Goal: Task Accomplishment & Management: Manage account settings

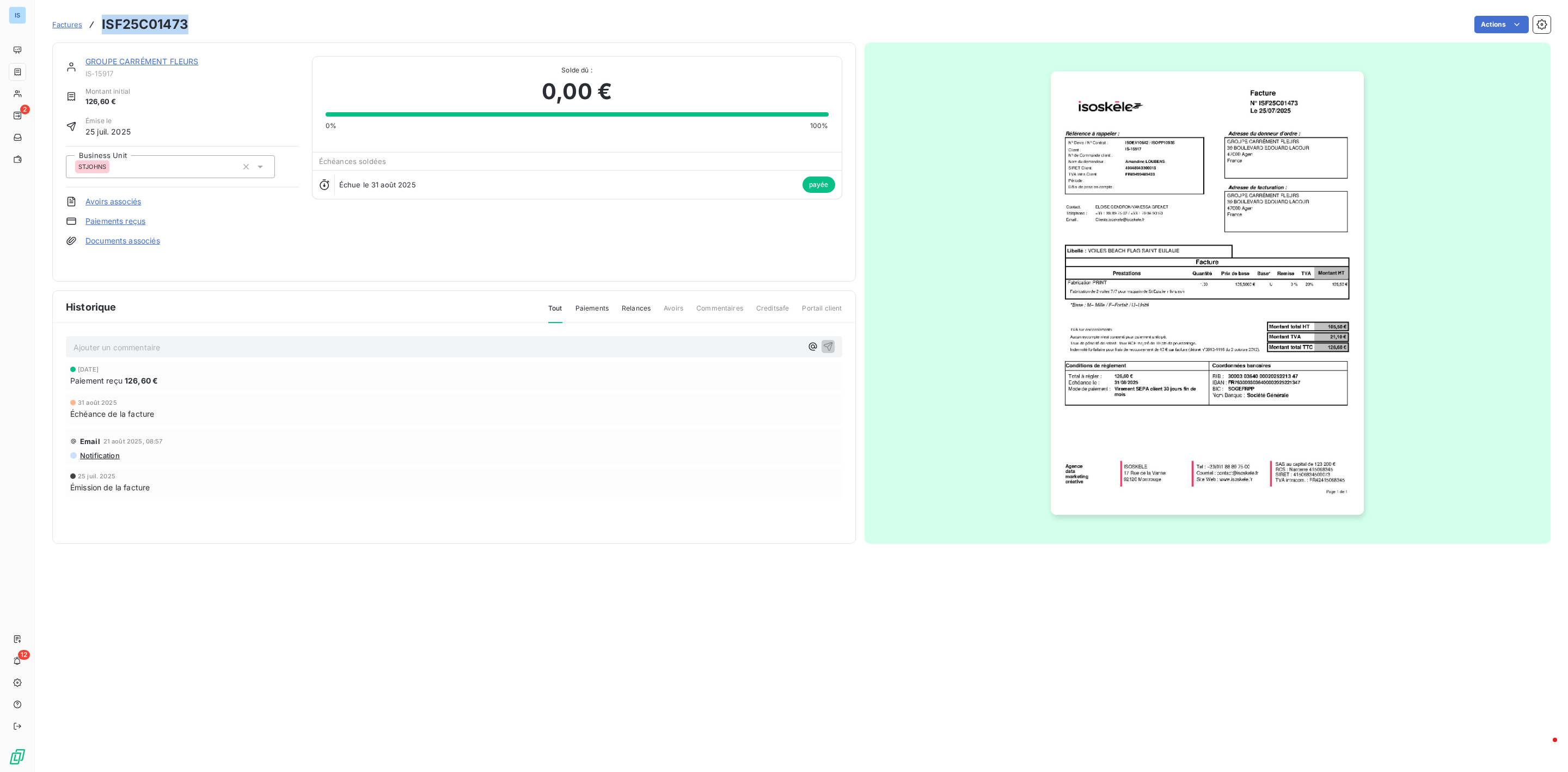
click at [62, 21] on span "Factures" at bounding box center [67, 24] width 30 height 9
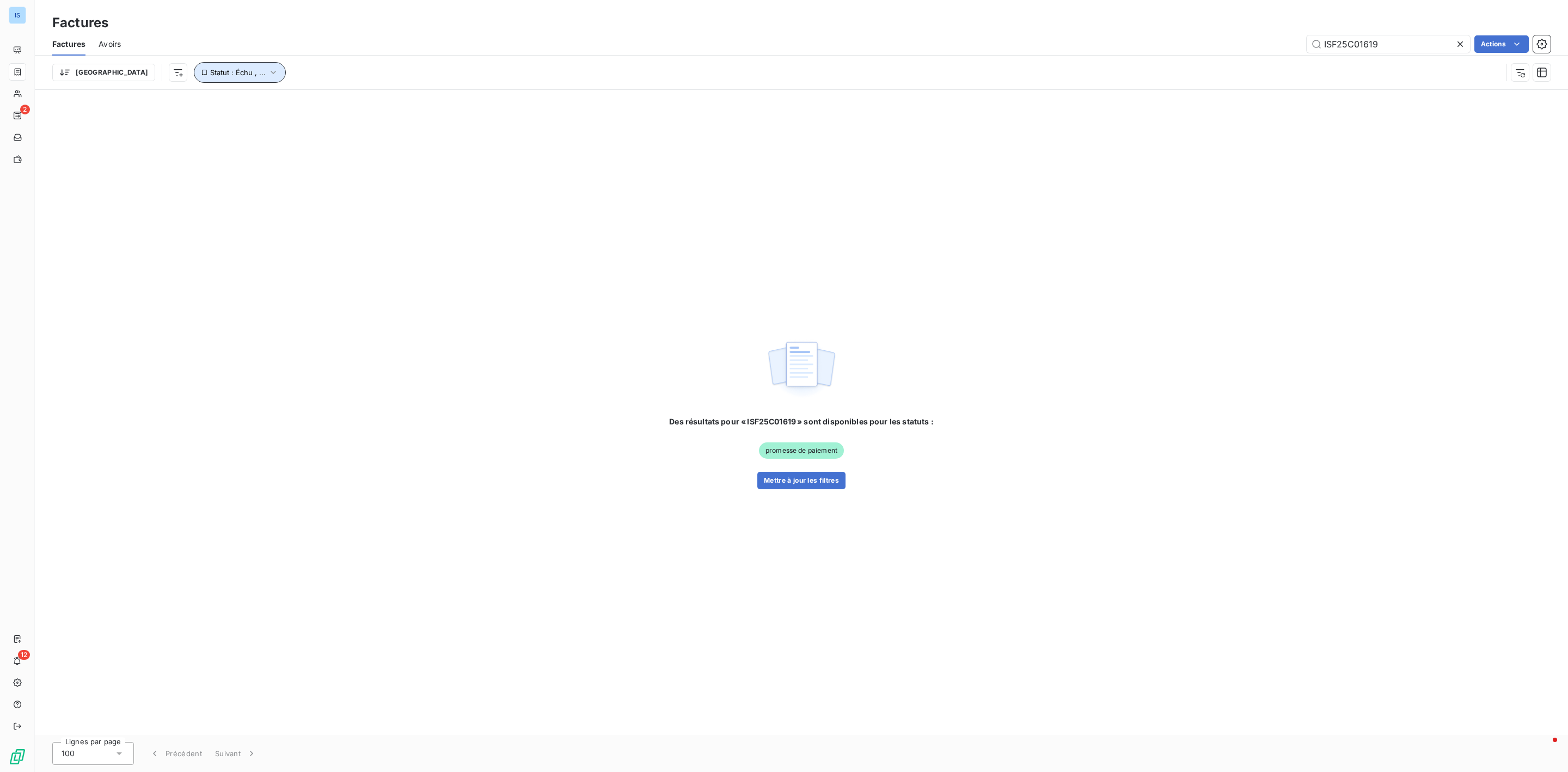
click at [223, 73] on button "Statut : Échu , ..." at bounding box center [240, 72] width 92 height 21
click at [645, 111] on div "Des résultats pour « ISF25C01619 » sont disponibles pour les statuts : promesse…" at bounding box center [801, 412] width 1533 height 645
click at [1465, 45] on div at bounding box center [1463, 44] width 15 height 17
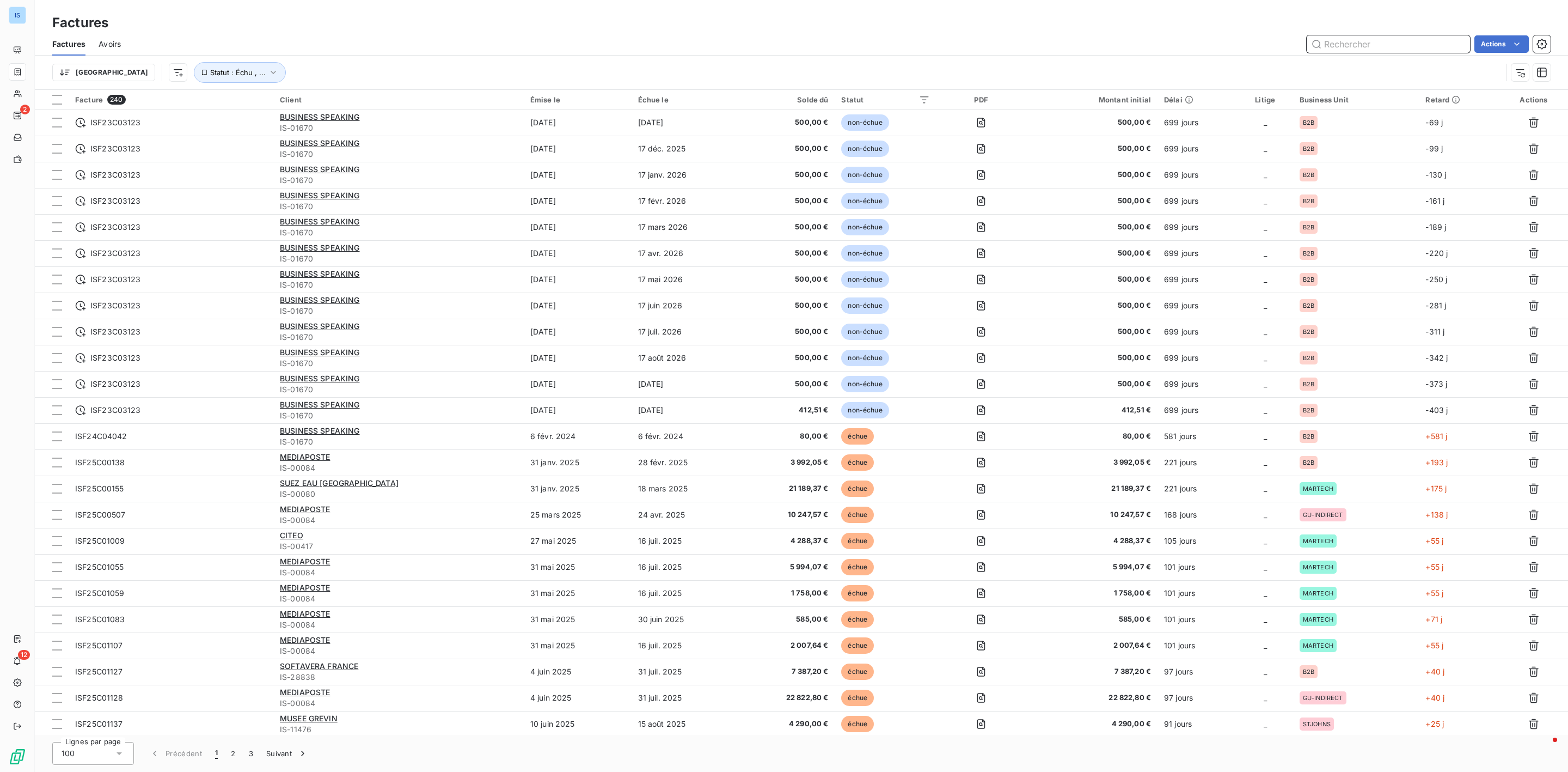
click at [1361, 50] on input "text" at bounding box center [1388, 44] width 163 height 17
paste input "ISF25C01747"
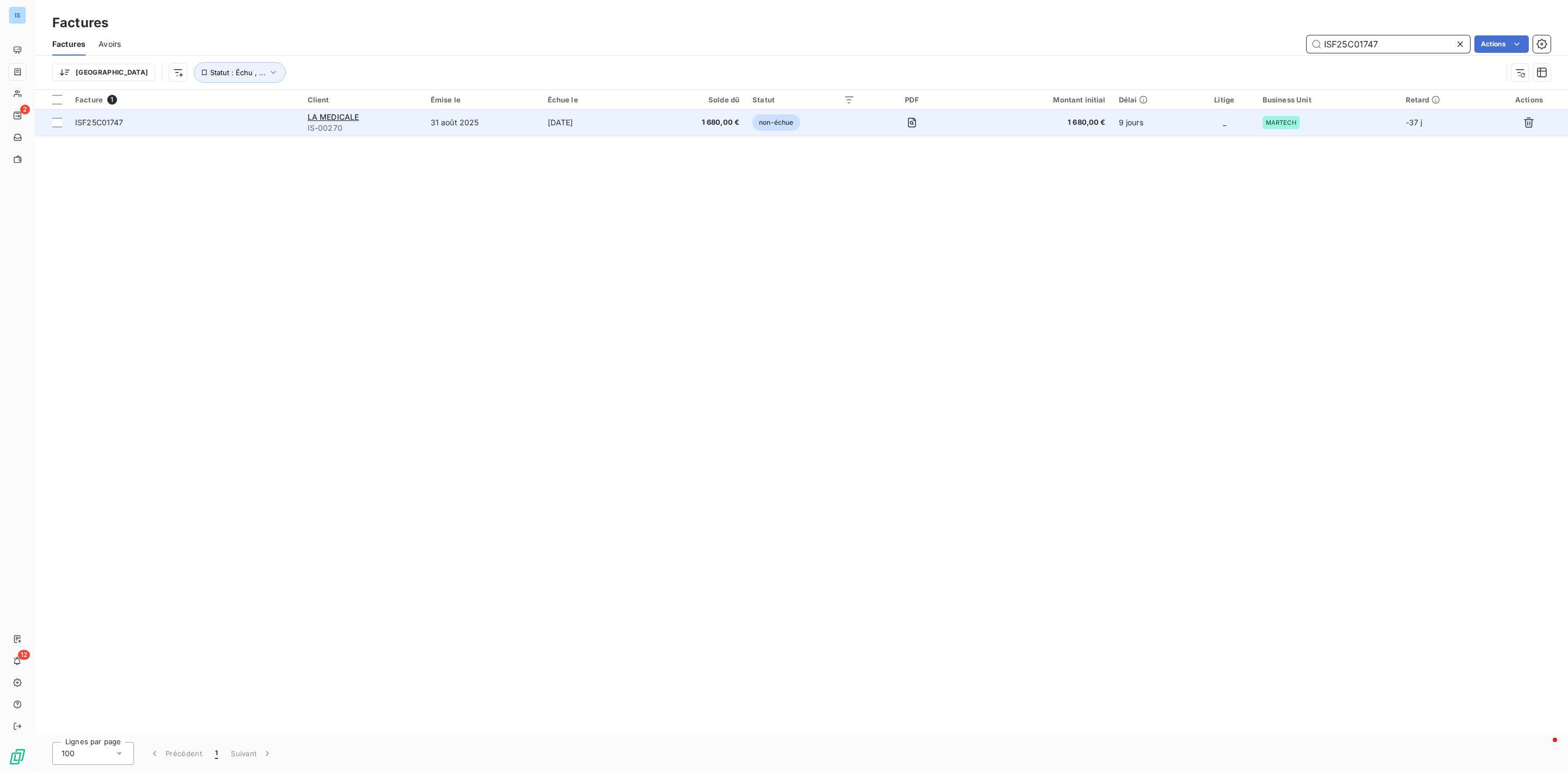
type input "ISF25C01747"
click at [109, 125] on span "ISF25C01747" at bounding box center [99, 122] width 48 height 9
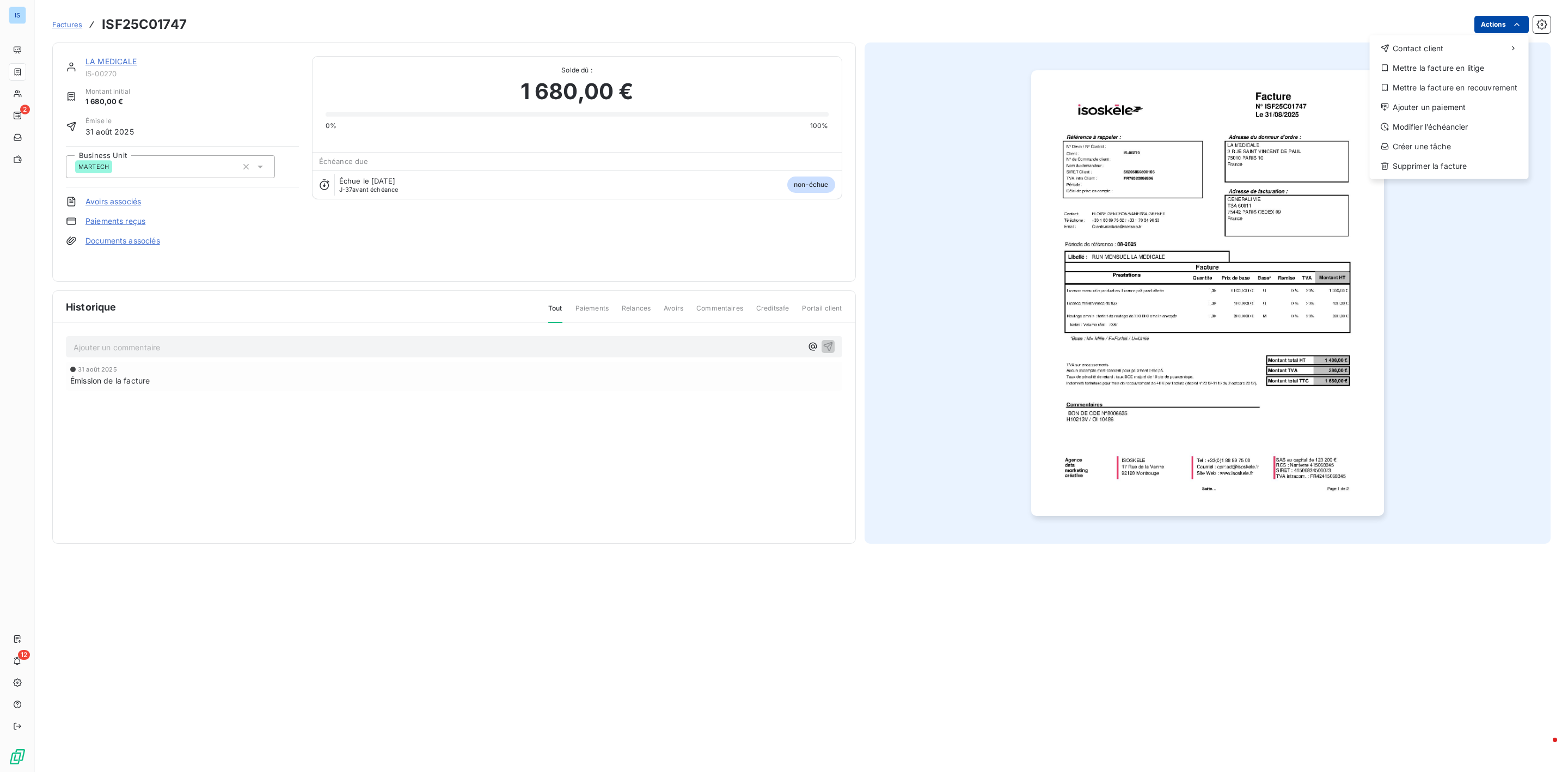
click at [1506, 28] on html "IS 2 12 Factures ISF25C01747 Actions Contact client Mettre la facture en litige…" at bounding box center [784, 386] width 1568 height 772
click at [1461, 108] on div "Ajouter un paiement" at bounding box center [1450, 107] width 150 height 17
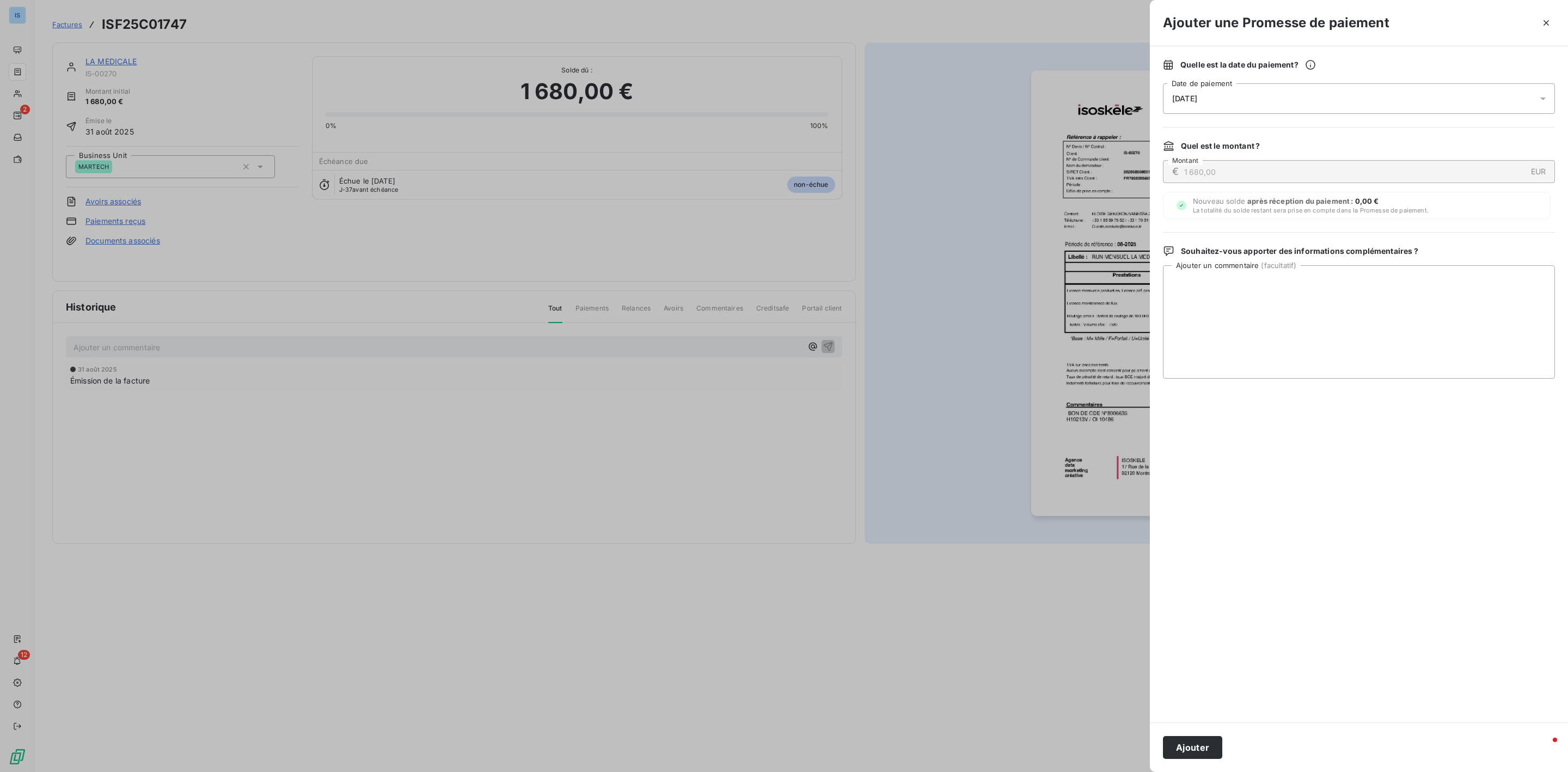
click at [1323, 103] on div "[DATE]" at bounding box center [1359, 98] width 392 height 30
click at [1302, 232] on button "20" at bounding box center [1304, 233] width 21 height 21
click at [1407, 296] on textarea "Ajouter un commentaire ( facultatif )" at bounding box center [1359, 322] width 392 height 113
type textarea "avis de paiement reçu"
click at [1204, 737] on button "Ajouter" at bounding box center [1193, 747] width 59 height 23
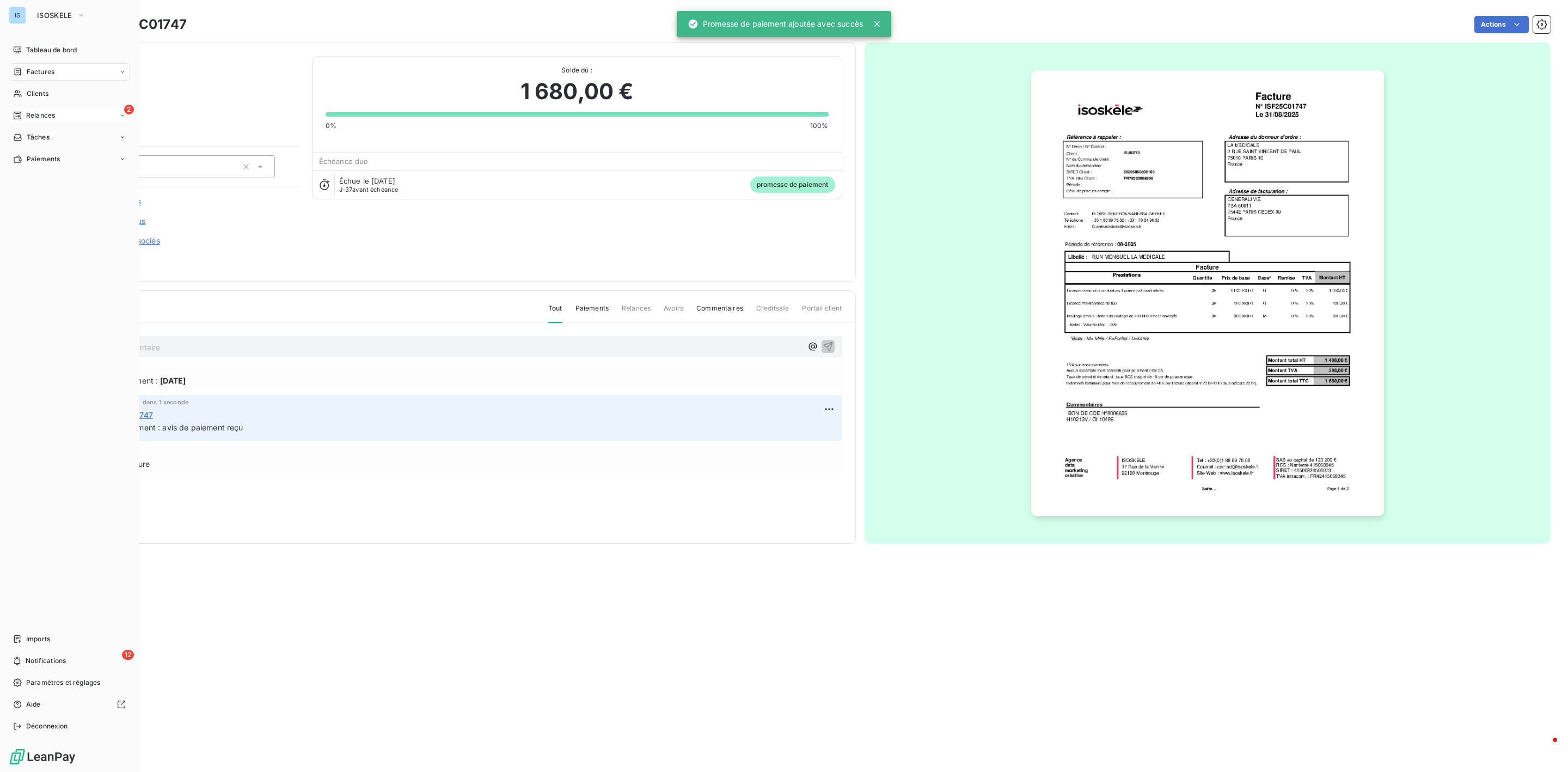
click at [28, 115] on span "Relances" at bounding box center [40, 115] width 29 height 10
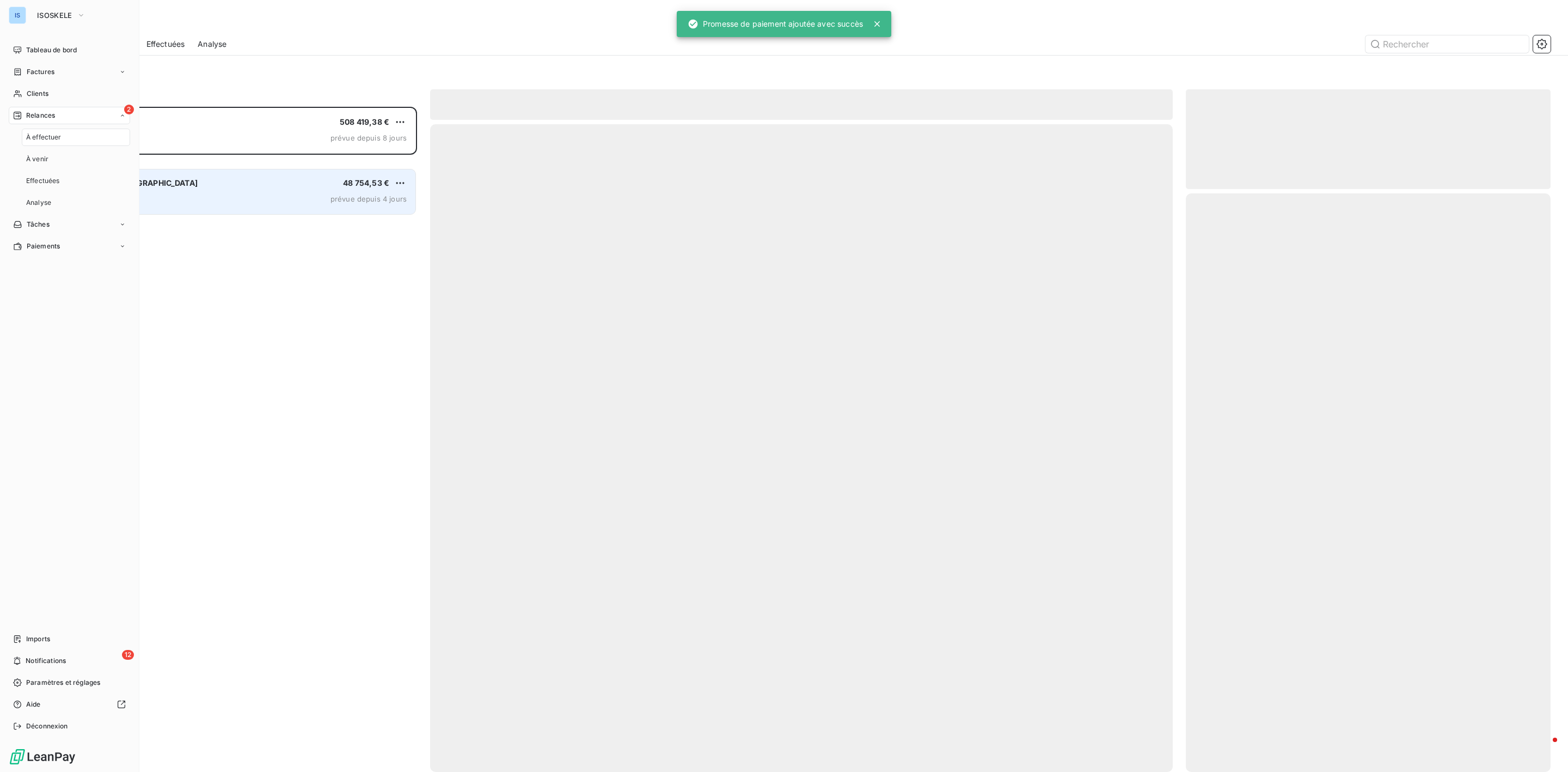
scroll to position [653, 352]
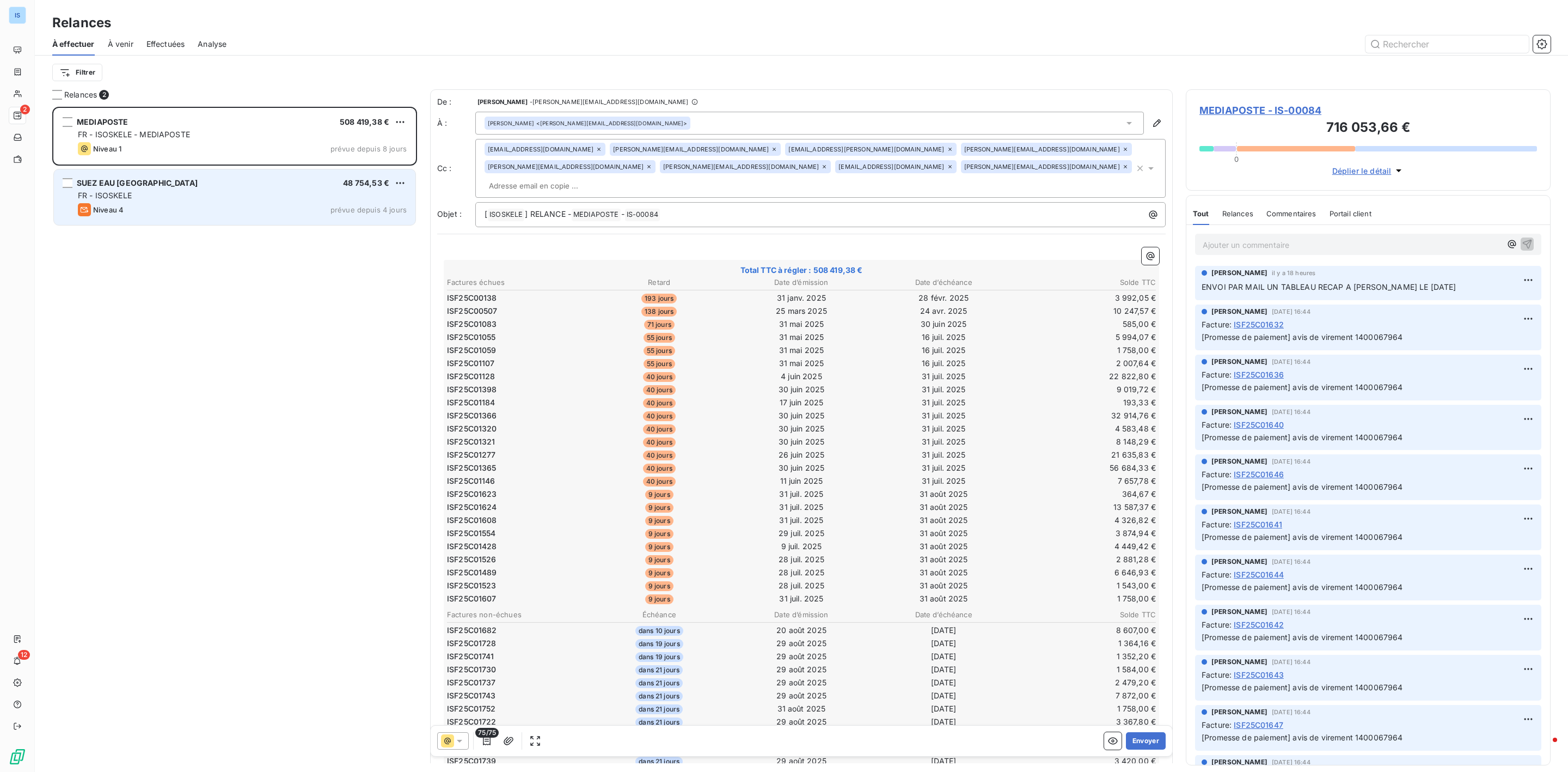
click at [209, 201] on div "FR - ISOSKELE" at bounding box center [242, 195] width 329 height 11
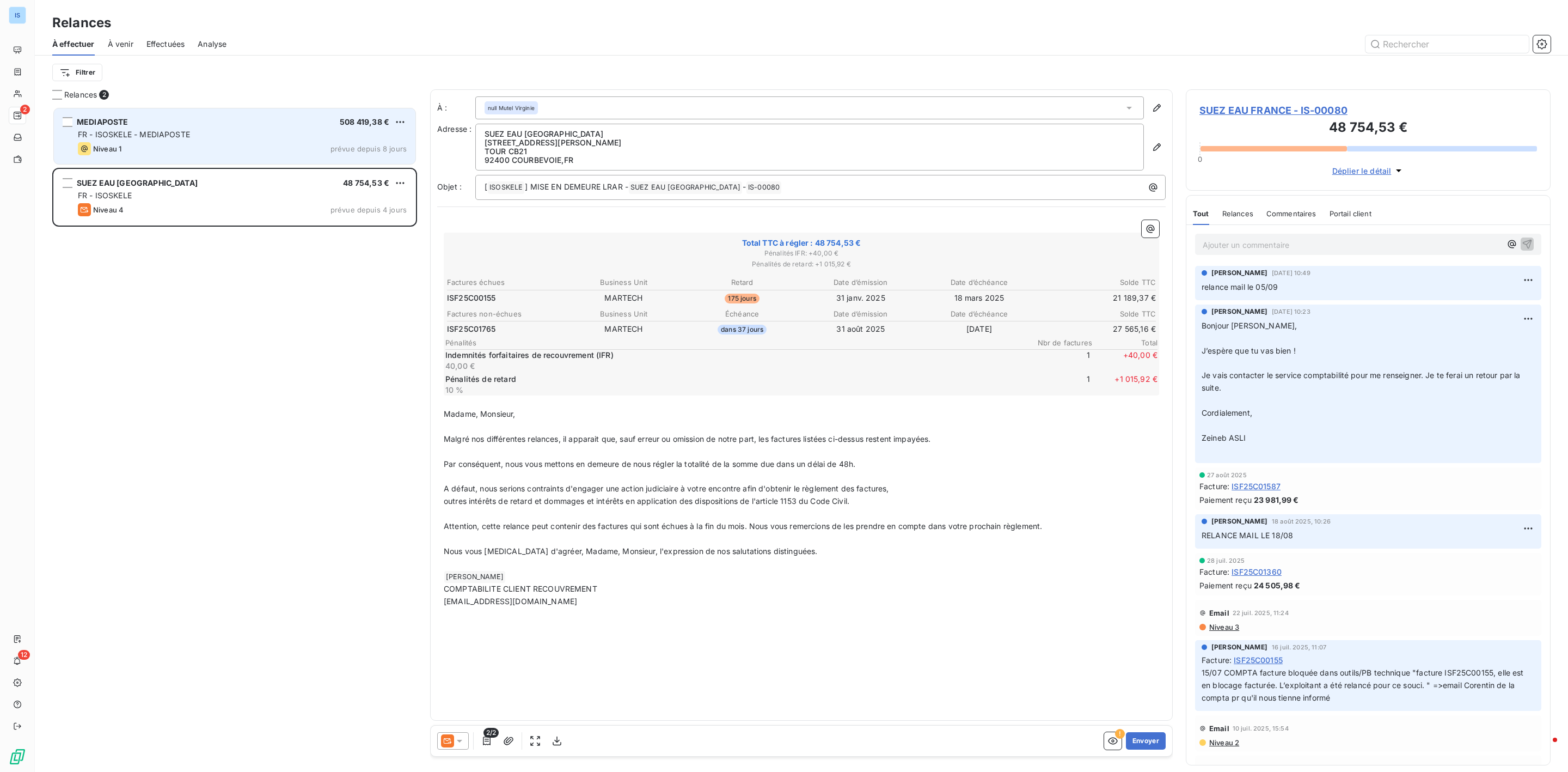
click at [196, 136] on div "FR - ISOSKELE - MEDIAPOSTE" at bounding box center [242, 134] width 329 height 11
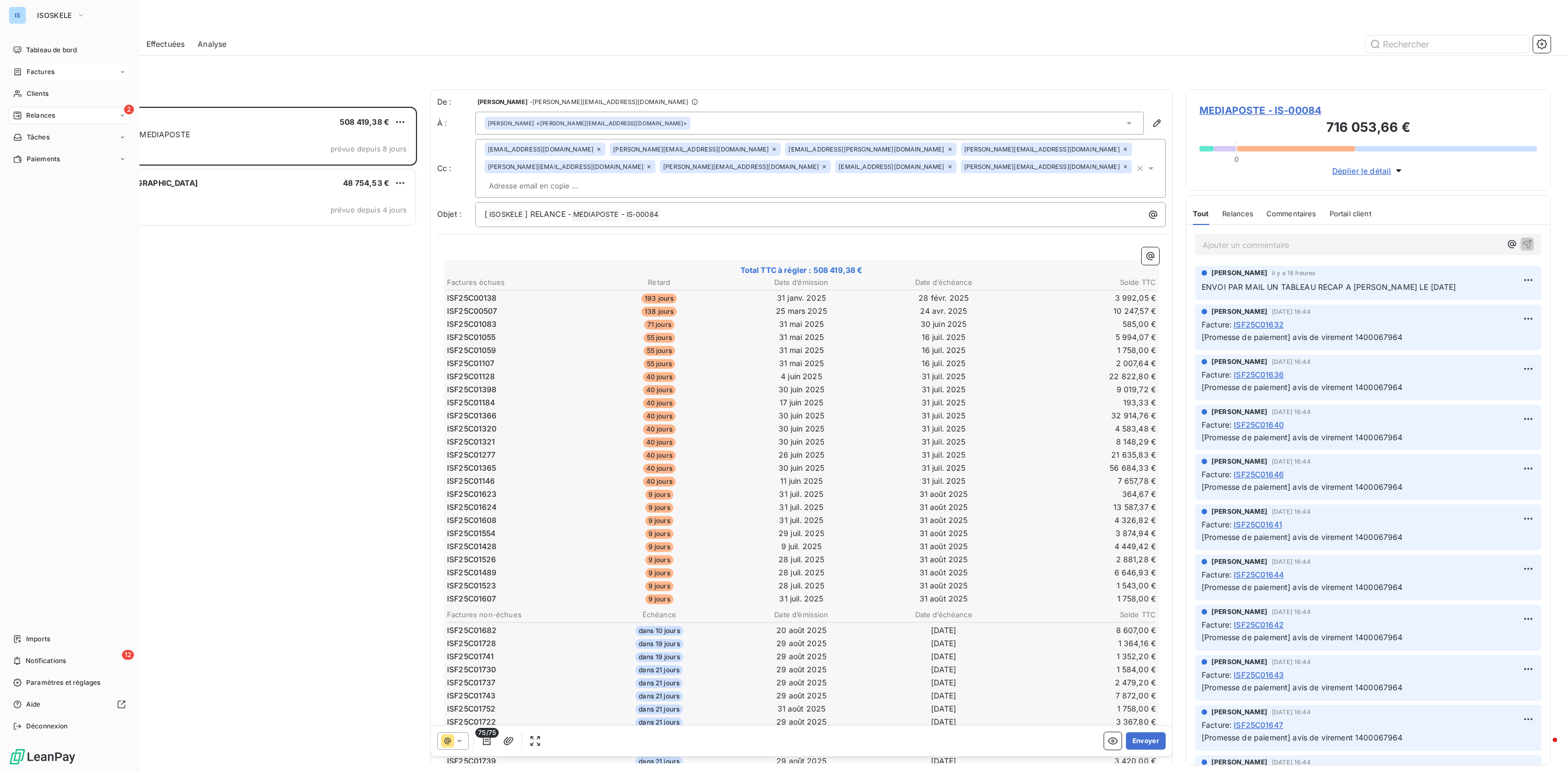
click at [46, 77] on div "Factures" at bounding box center [69, 72] width 121 height 17
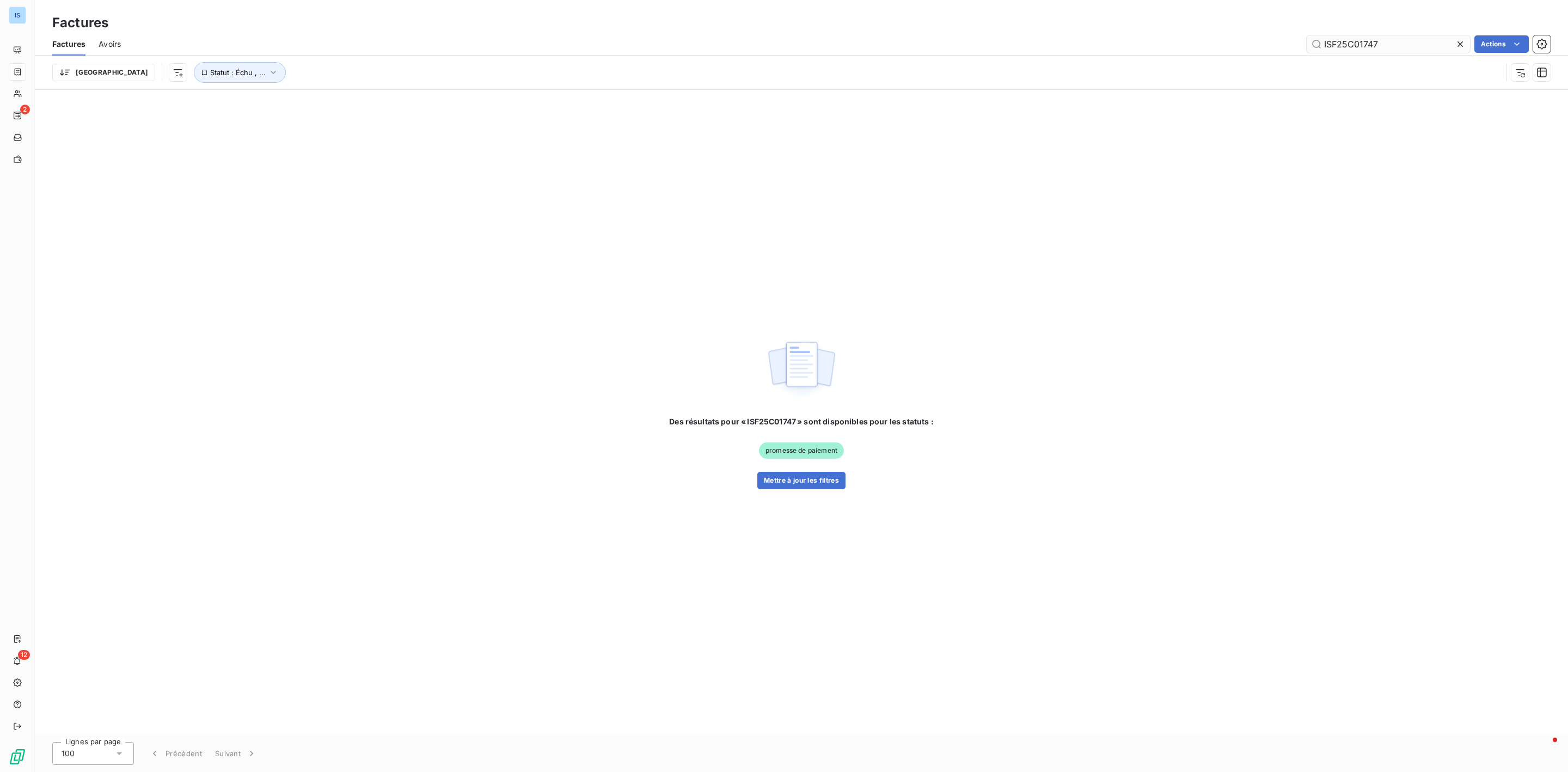
click at [1398, 43] on input "ISF25C01747" at bounding box center [1388, 44] width 163 height 17
drag, startPoint x: 1398, startPoint y: 43, endPoint x: 1273, endPoint y: 44, distance: 125.0
click at [1273, 44] on div "ISF25C01747 Actions" at bounding box center [842, 44] width 1417 height 17
type input "ISF25C01420"
click at [1457, 45] on icon at bounding box center [1461, 44] width 11 height 11
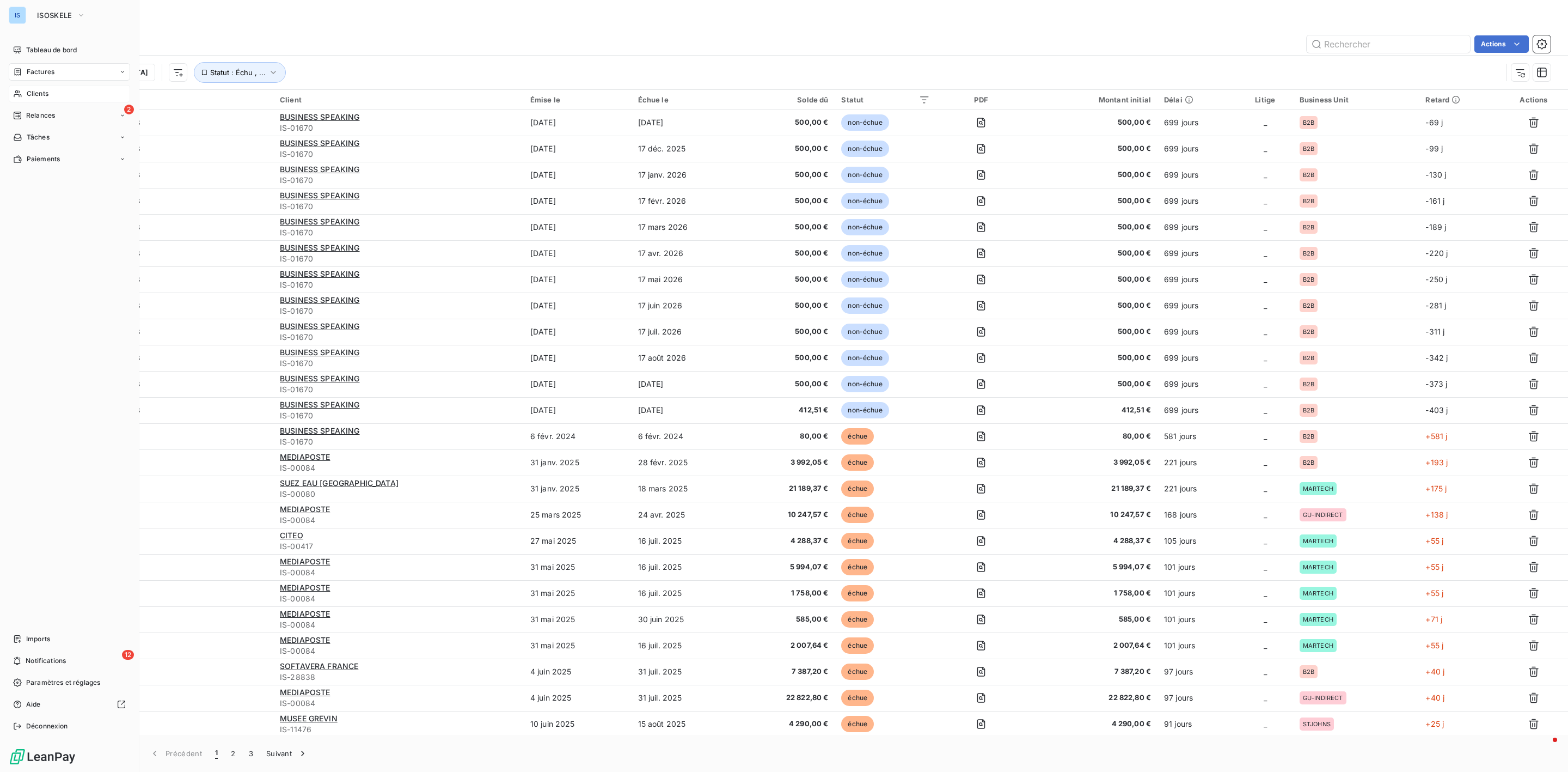
click at [43, 95] on span "Clients" at bounding box center [38, 93] width 21 height 10
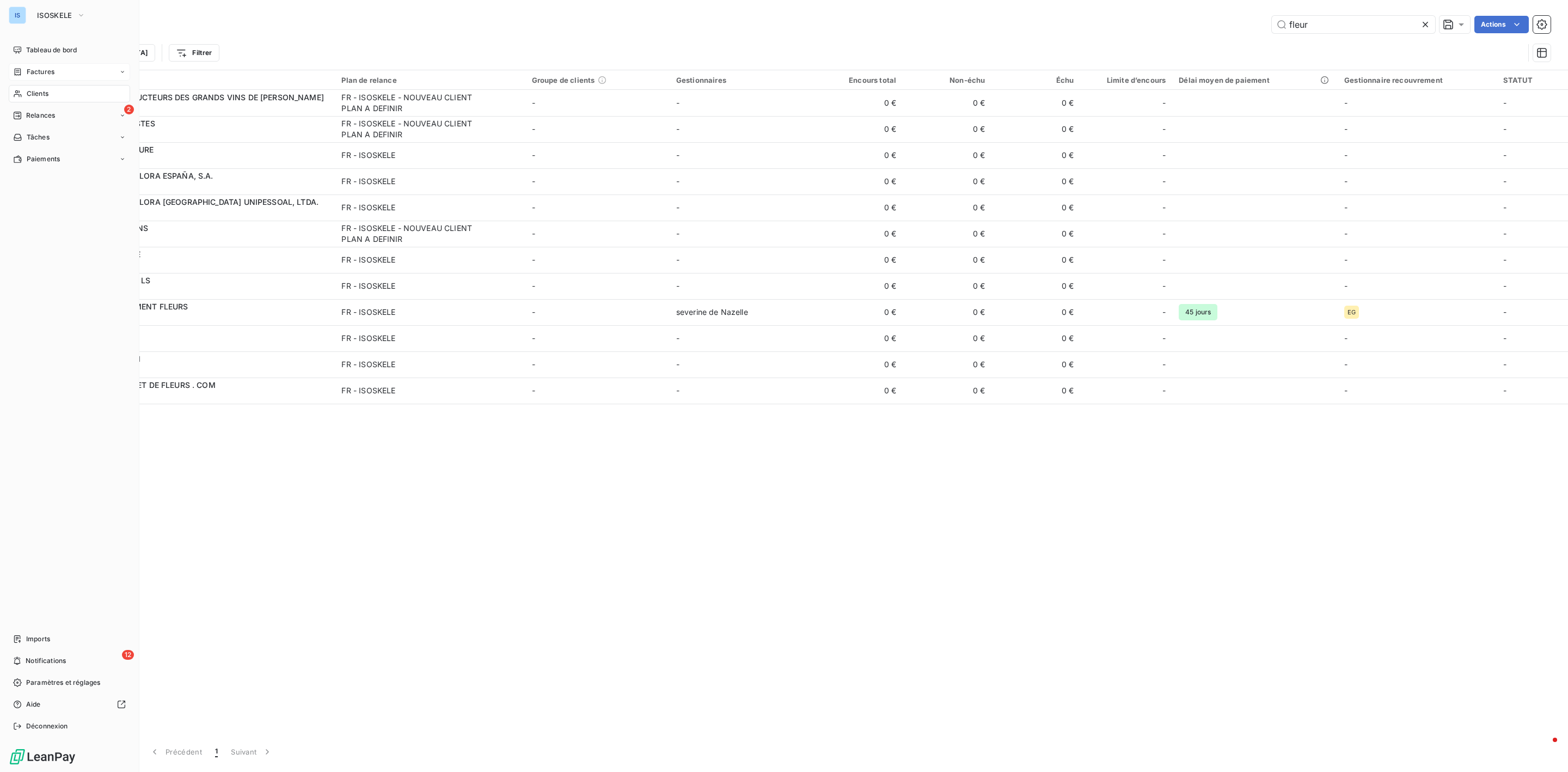
click at [34, 69] on span "Factures" at bounding box center [40, 72] width 28 height 10
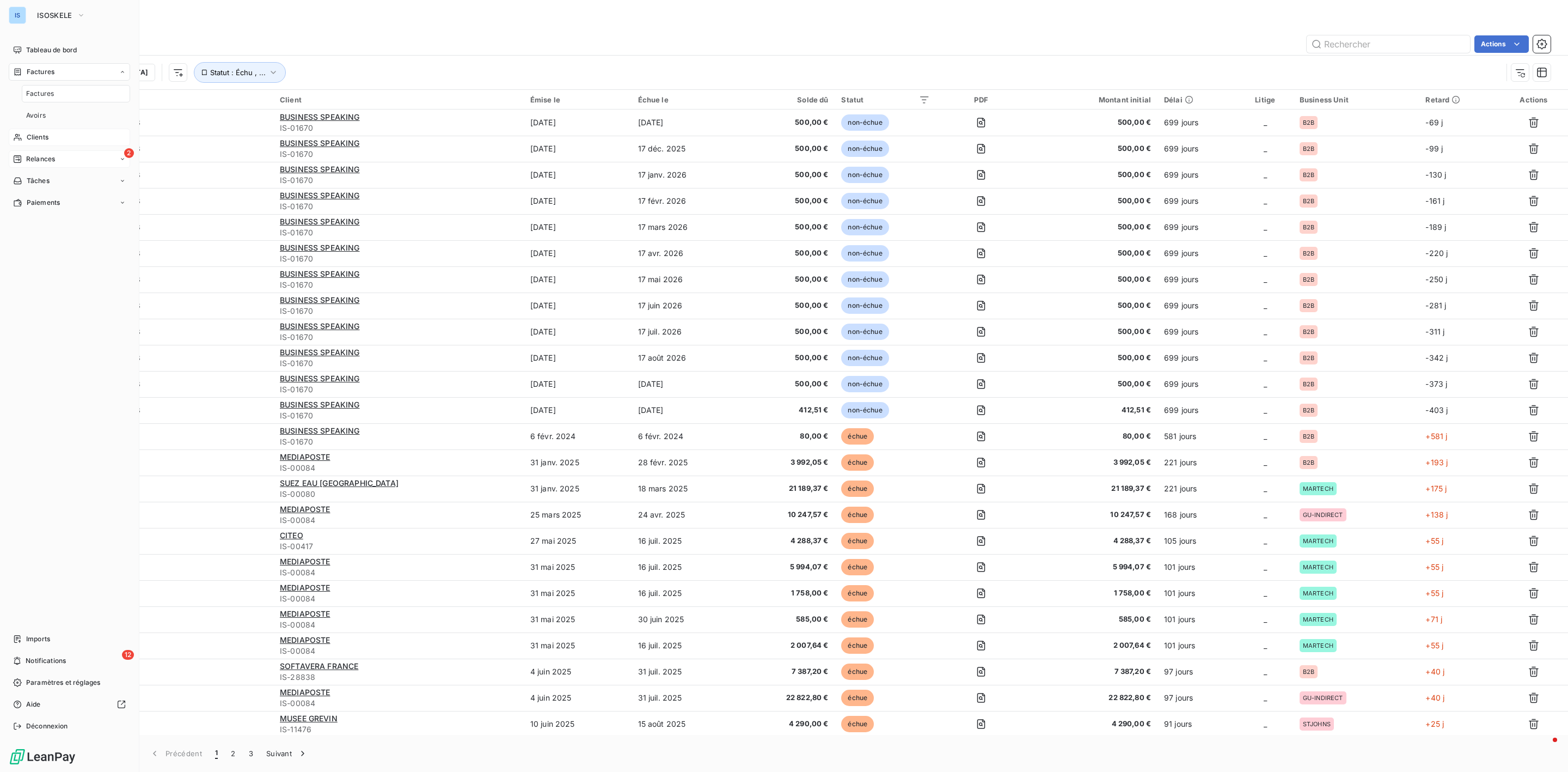
click at [40, 157] on span "Relances" at bounding box center [40, 159] width 29 height 10
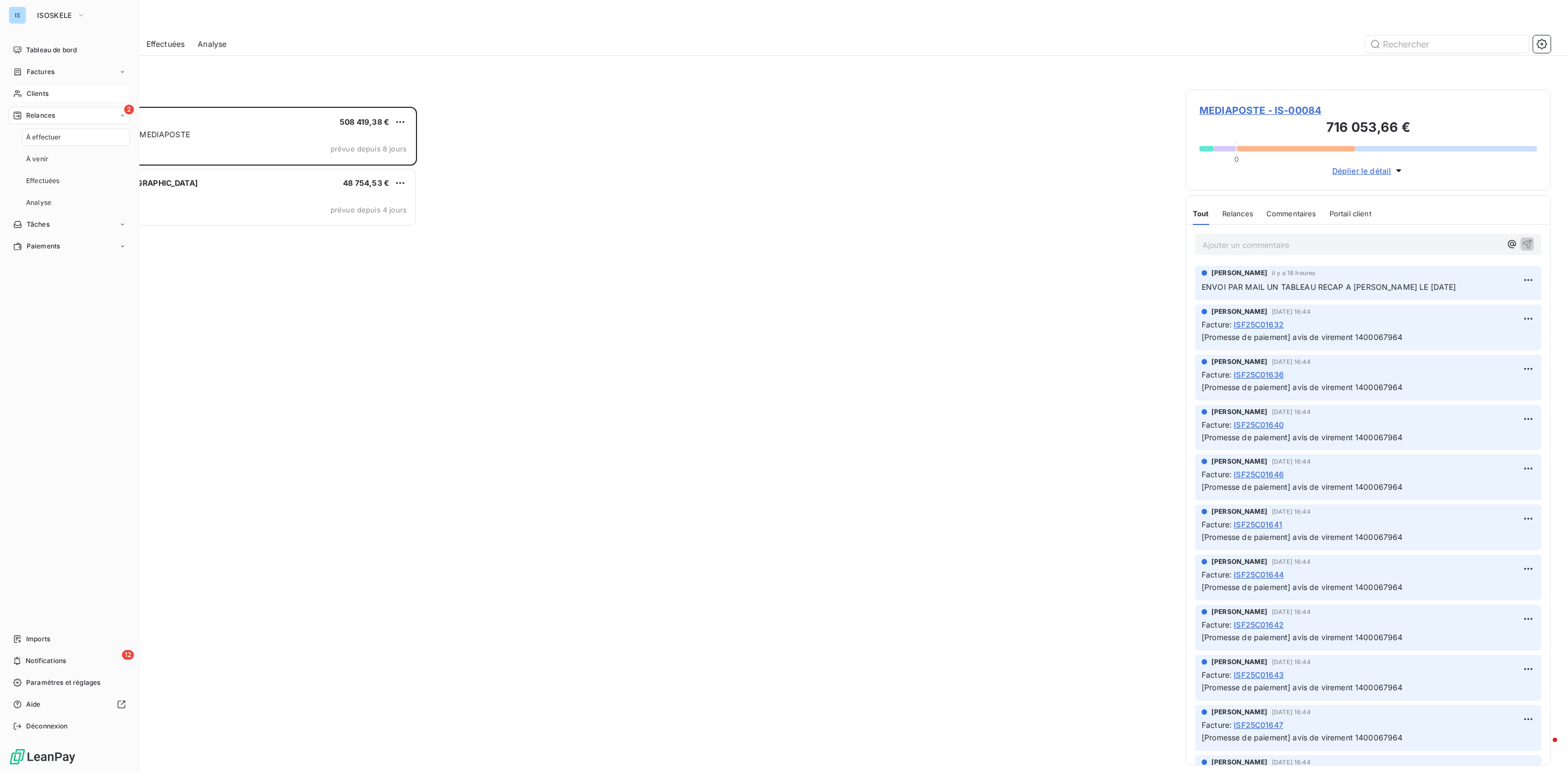
scroll to position [653, 352]
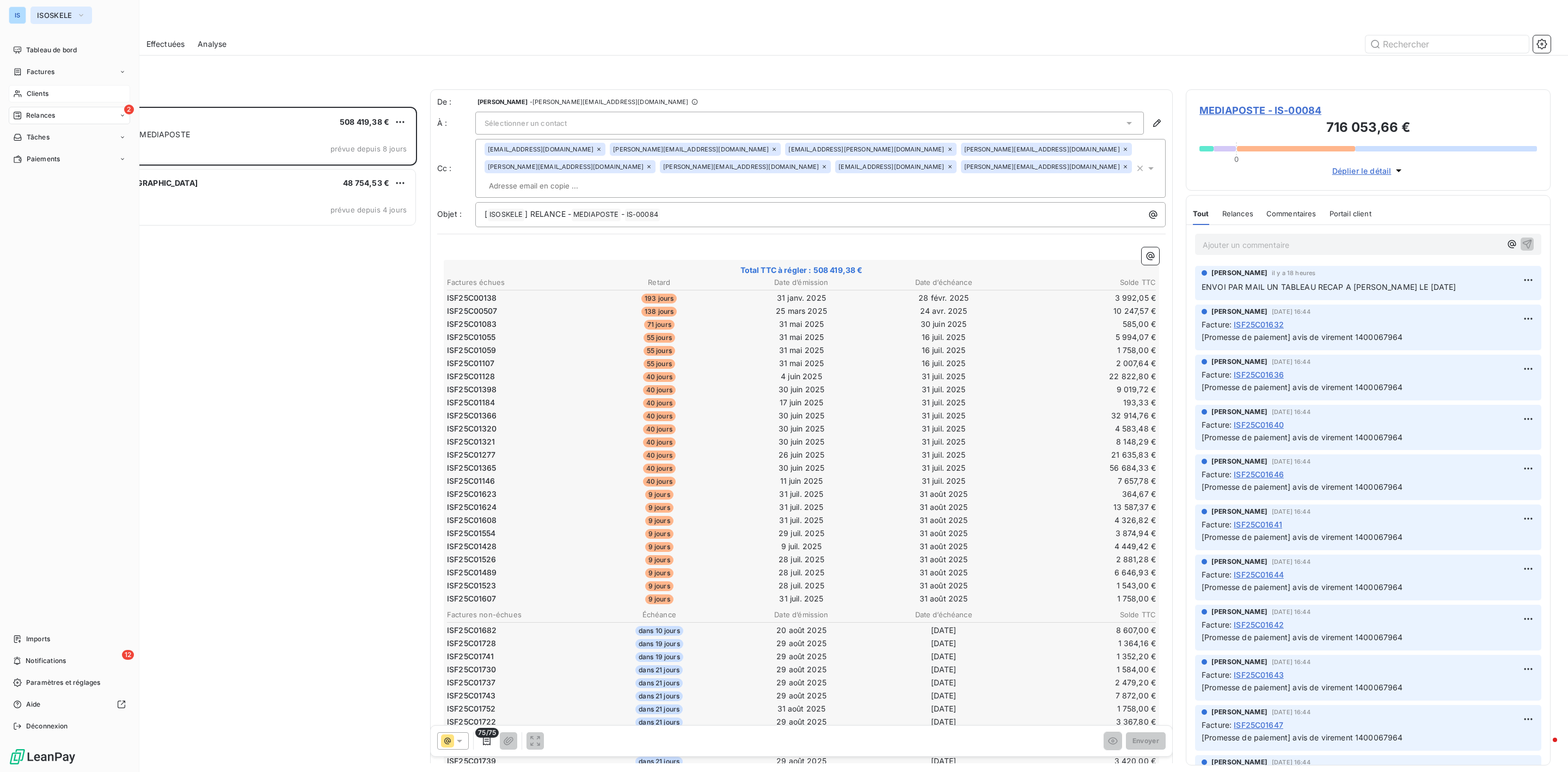
click at [56, 13] on span "ISOSKELE" at bounding box center [54, 15] width 36 height 9
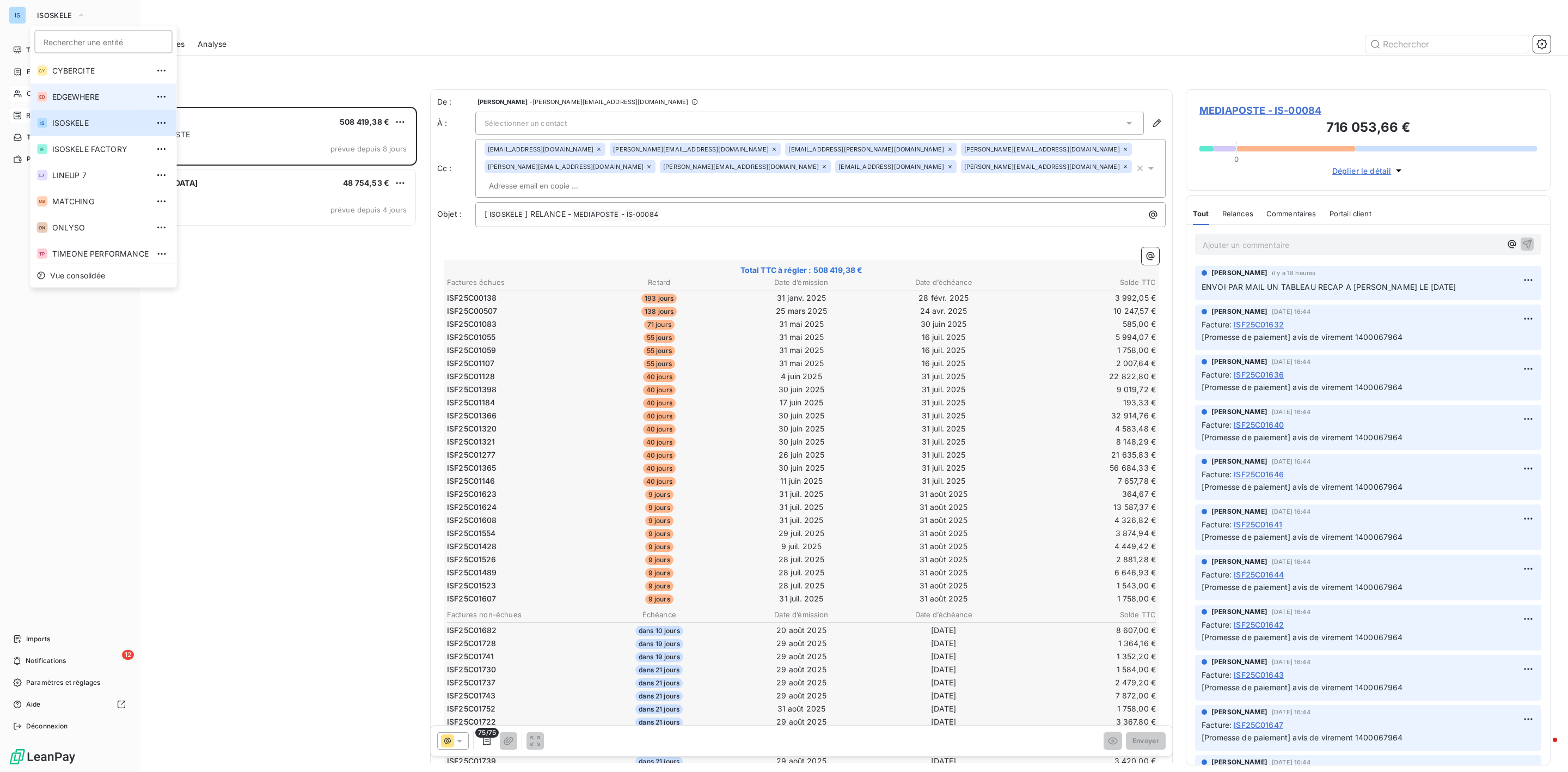
drag, startPoint x: 103, startPoint y: 72, endPoint x: 101, endPoint y: 97, distance: 25.1
click at [101, 97] on div "CY CYBERCITE ED EDGEWHERE IS ISOSKELE IF ISOSKELE FACTORY L7 LINEUP 7 MA MATCHI…" at bounding box center [103, 160] width 146 height 205
click at [100, 97] on span "EDGEWHERE" at bounding box center [101, 97] width 97 height 11
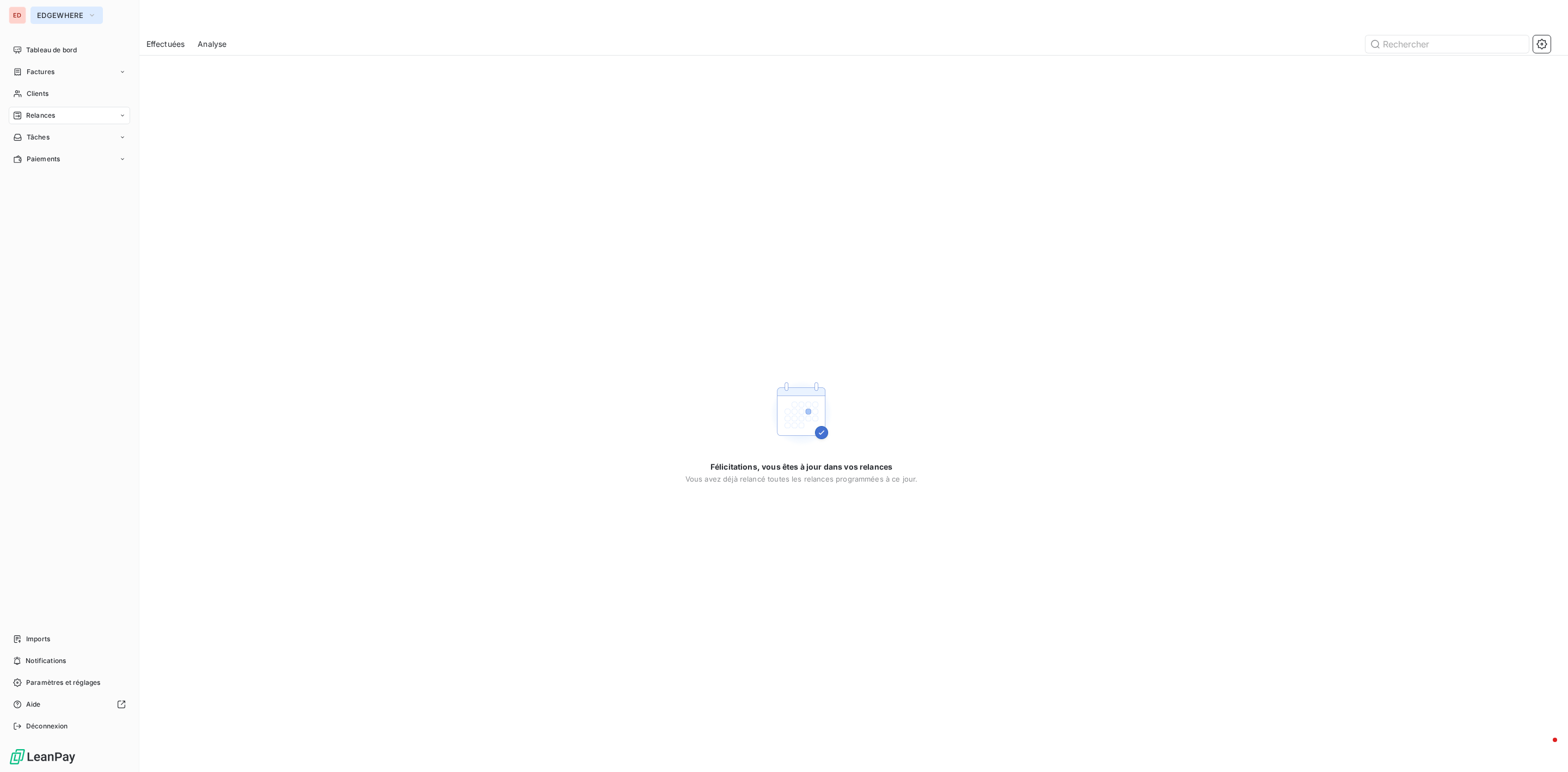
click at [52, 9] on button "EDGEWHERE" at bounding box center [66, 15] width 72 height 17
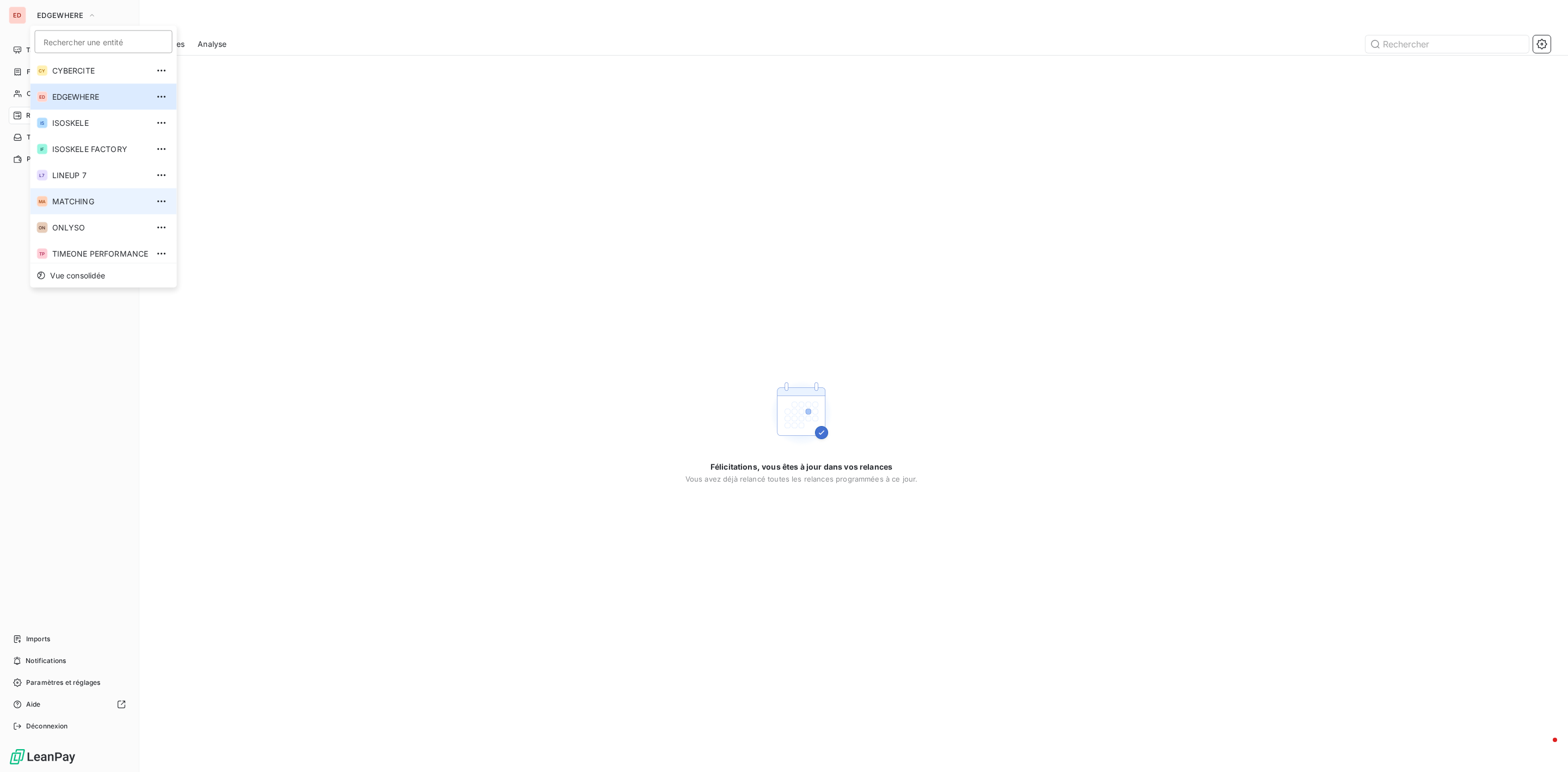
click at [80, 200] on span "MATCHING" at bounding box center [101, 201] width 97 height 11
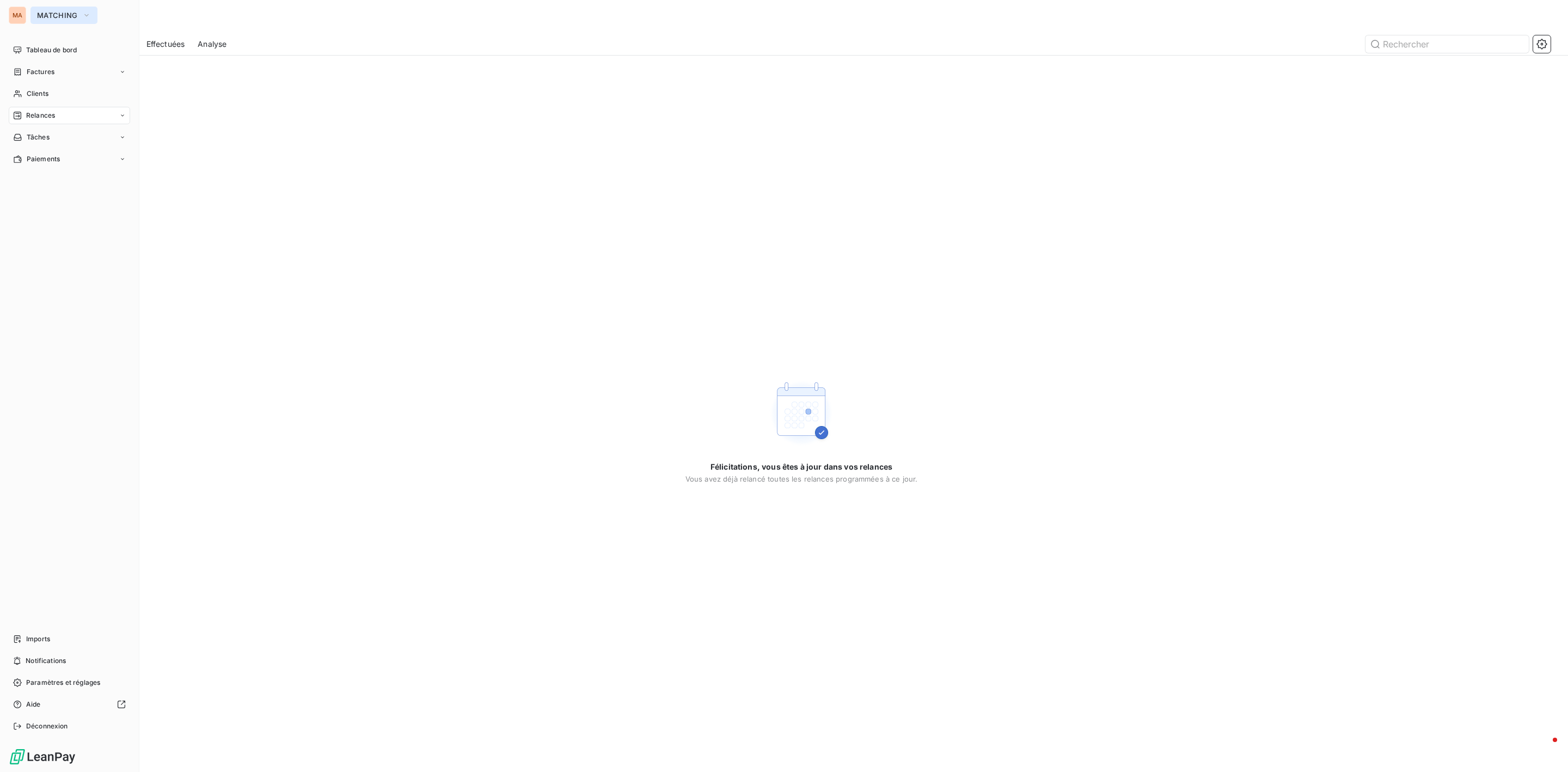
click at [57, 8] on button "MATCHING" at bounding box center [64, 15] width 67 height 17
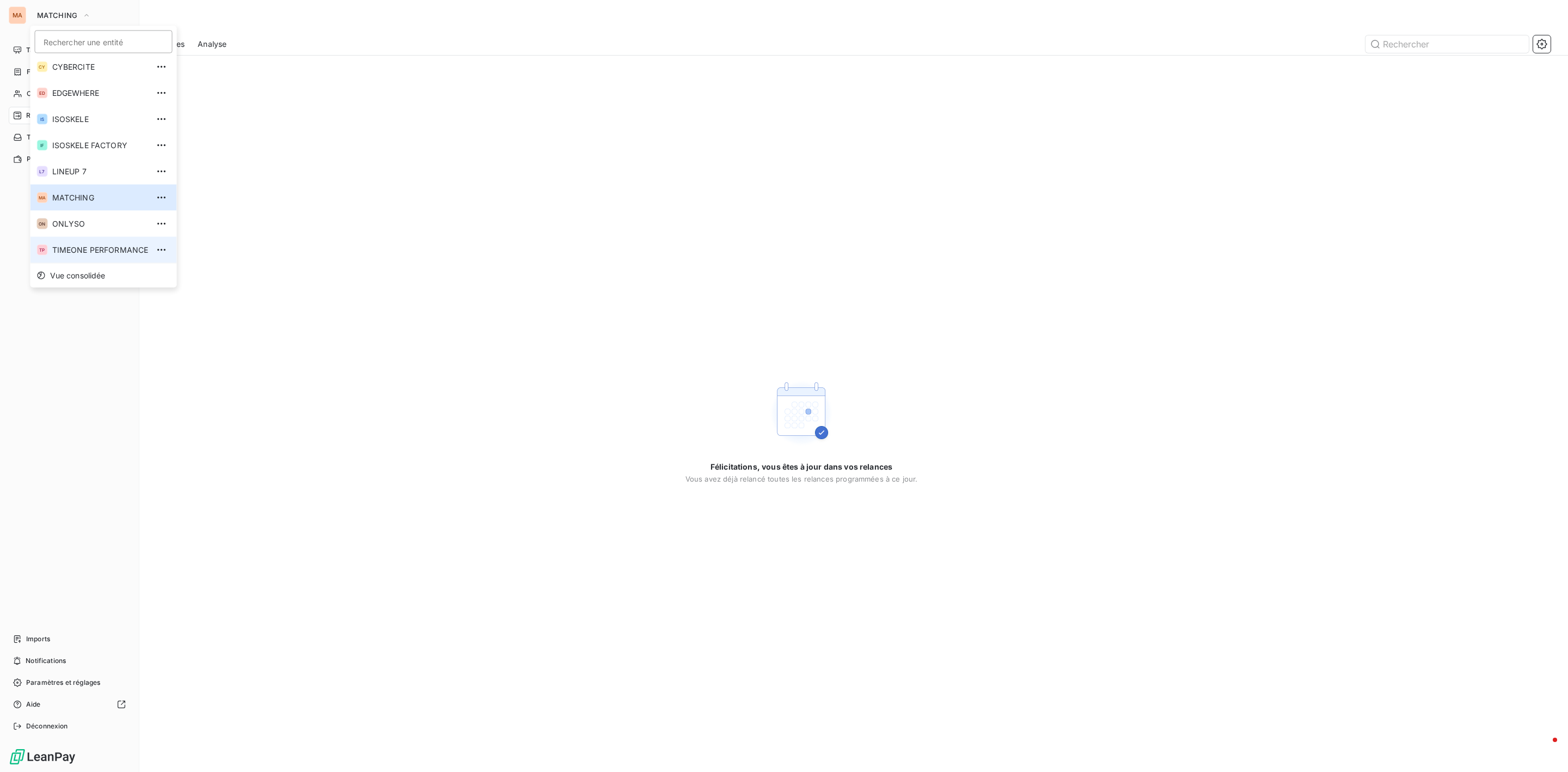
click at [94, 252] on span "TIMEONE PERFORMANCE" at bounding box center [101, 250] width 97 height 11
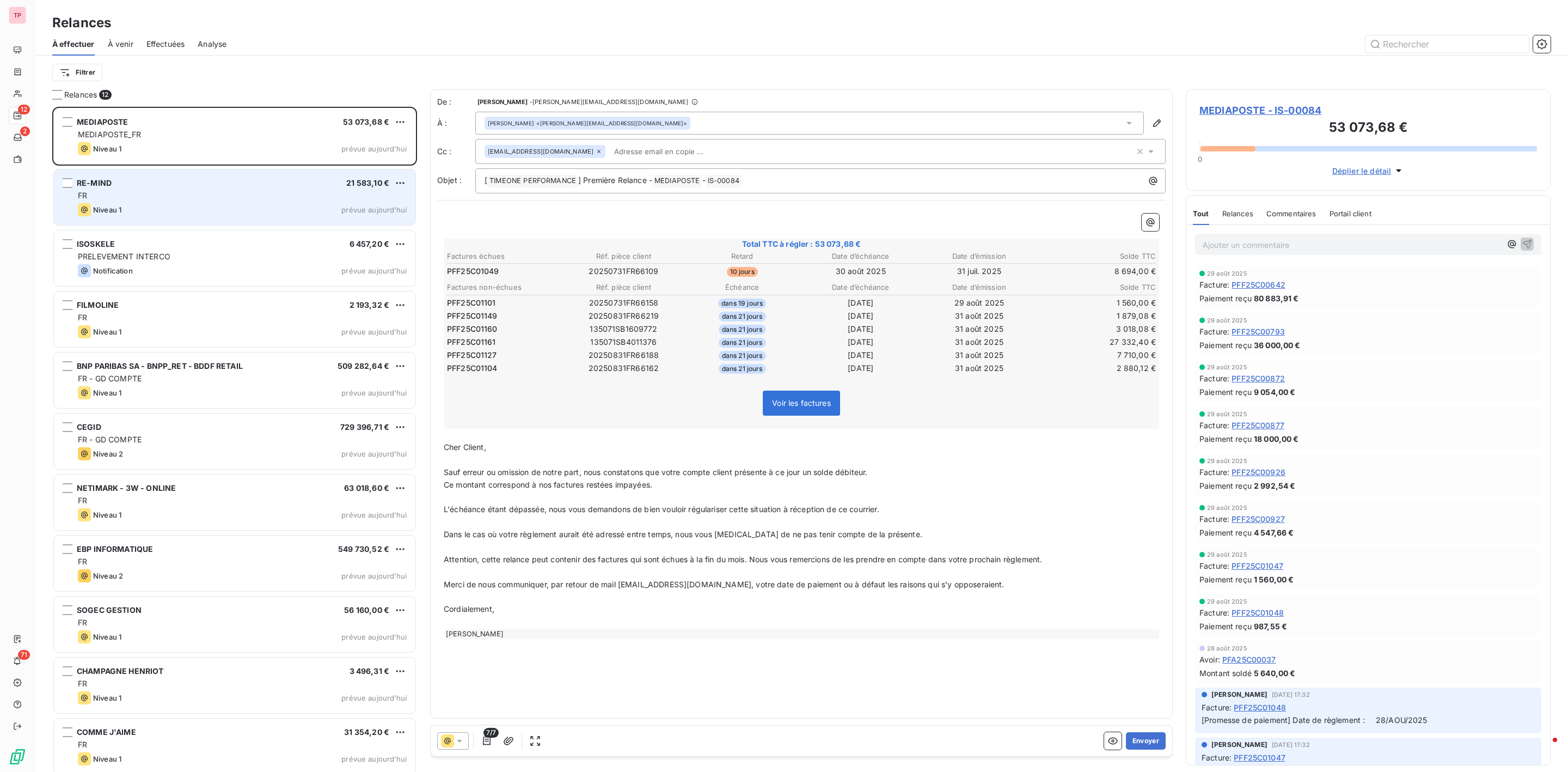
click at [162, 199] on div "FR" at bounding box center [242, 195] width 329 height 11
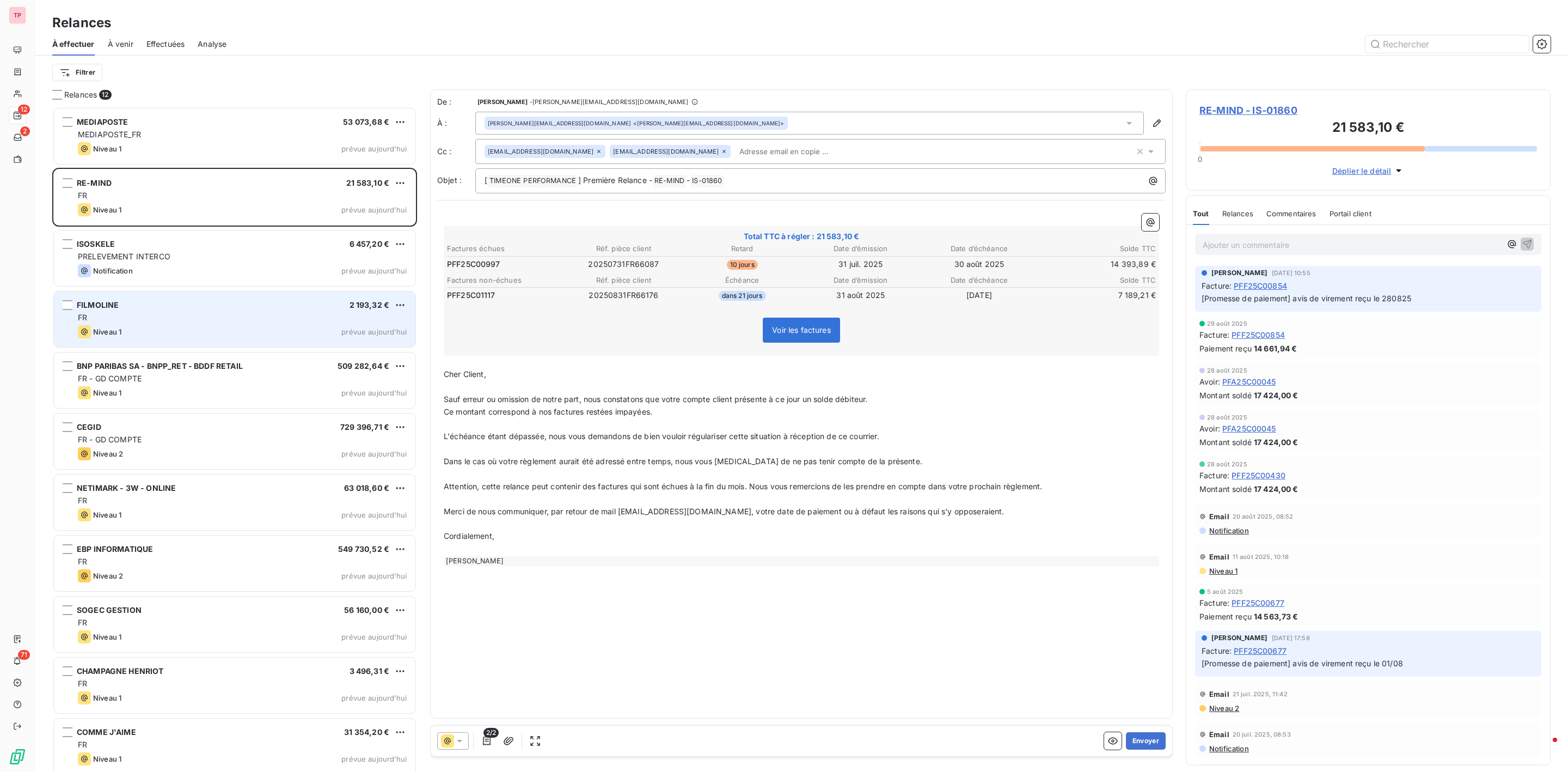
click at [158, 306] on div "FILMOLINE 2 193,32 €" at bounding box center [242, 305] width 329 height 10
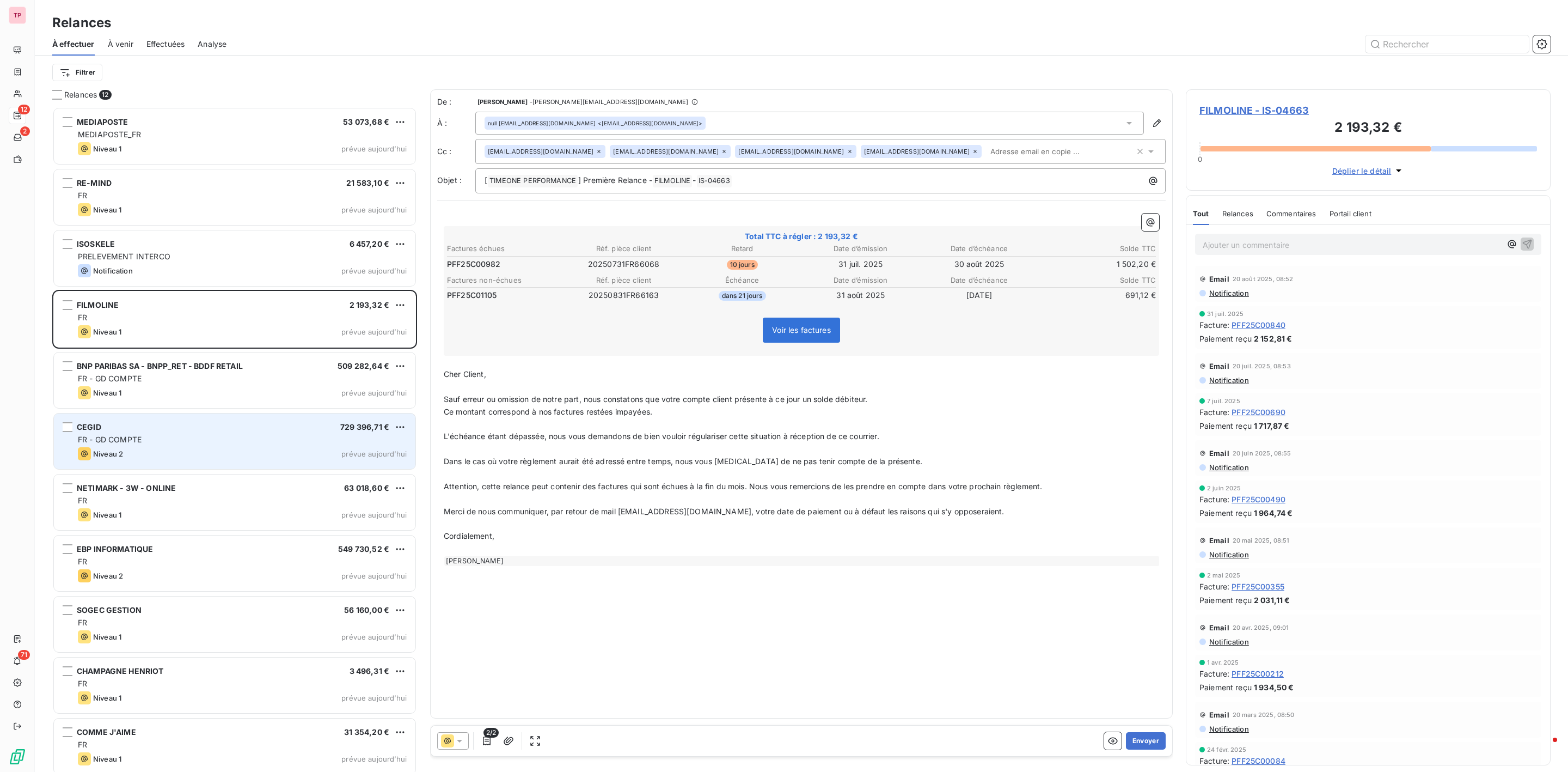
click at [206, 443] on div "FR - GD COMPTE" at bounding box center [242, 440] width 329 height 11
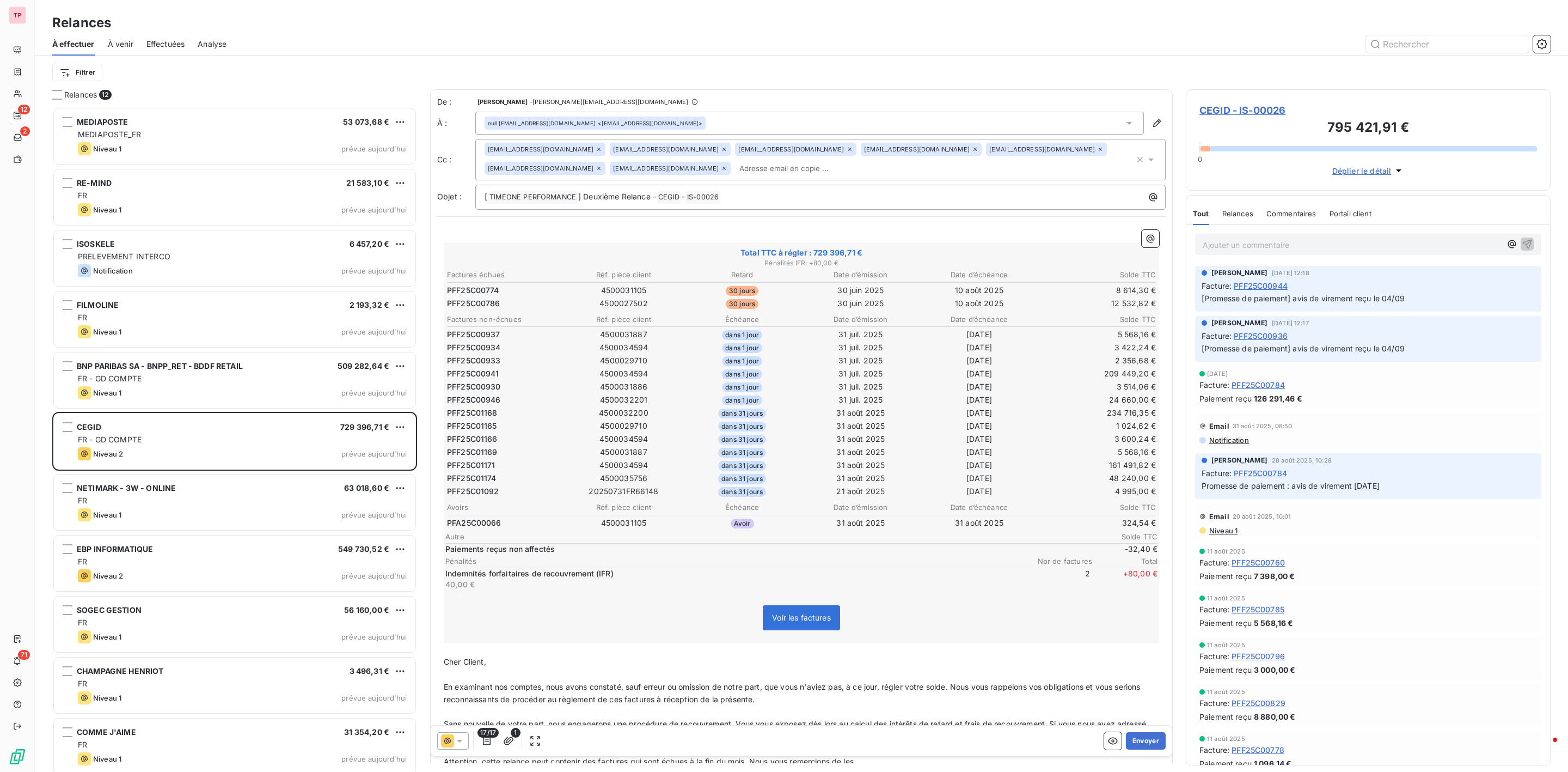
scroll to position [67, 0]
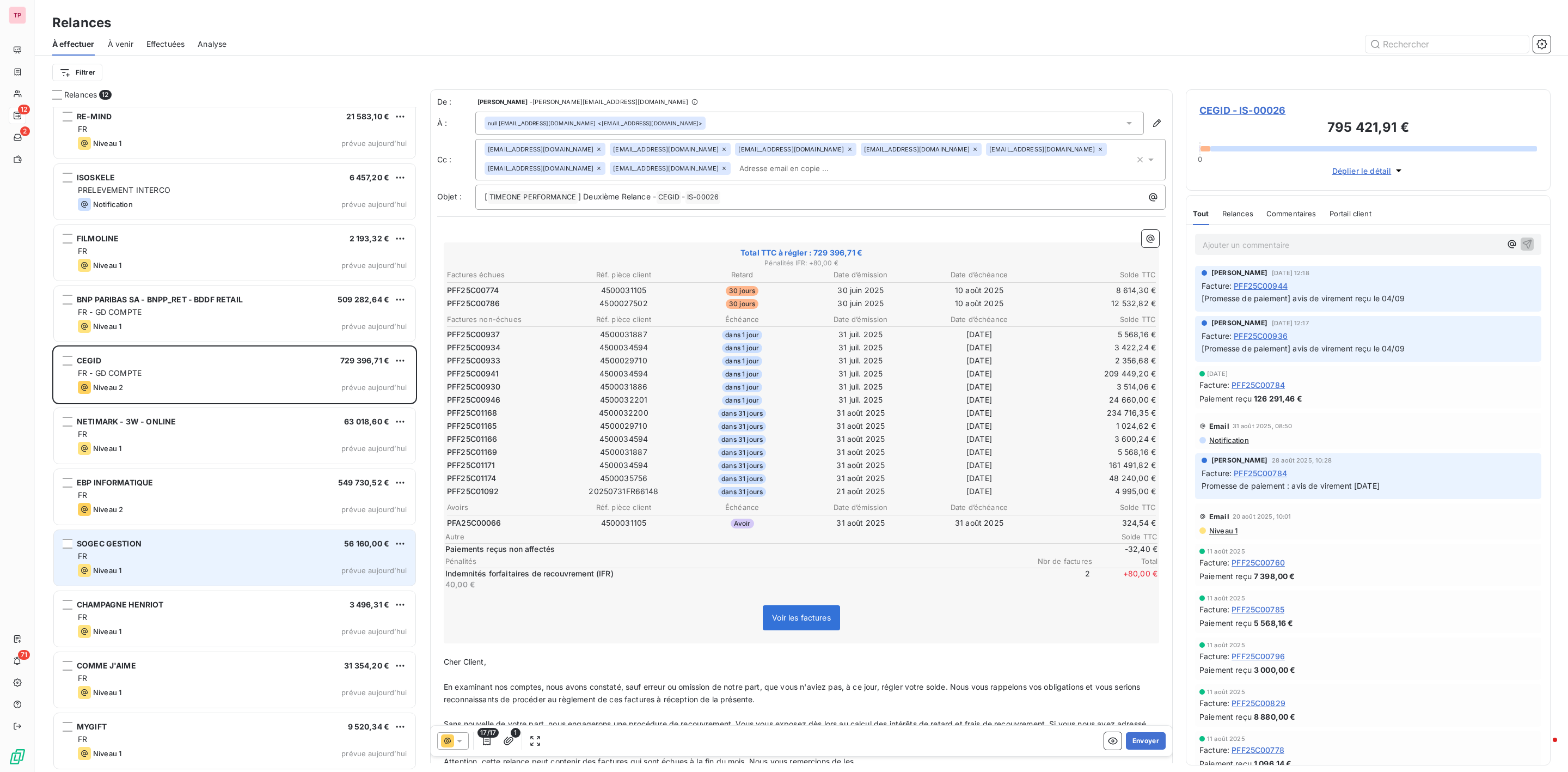
click at [185, 555] on div "FR" at bounding box center [242, 556] width 329 height 11
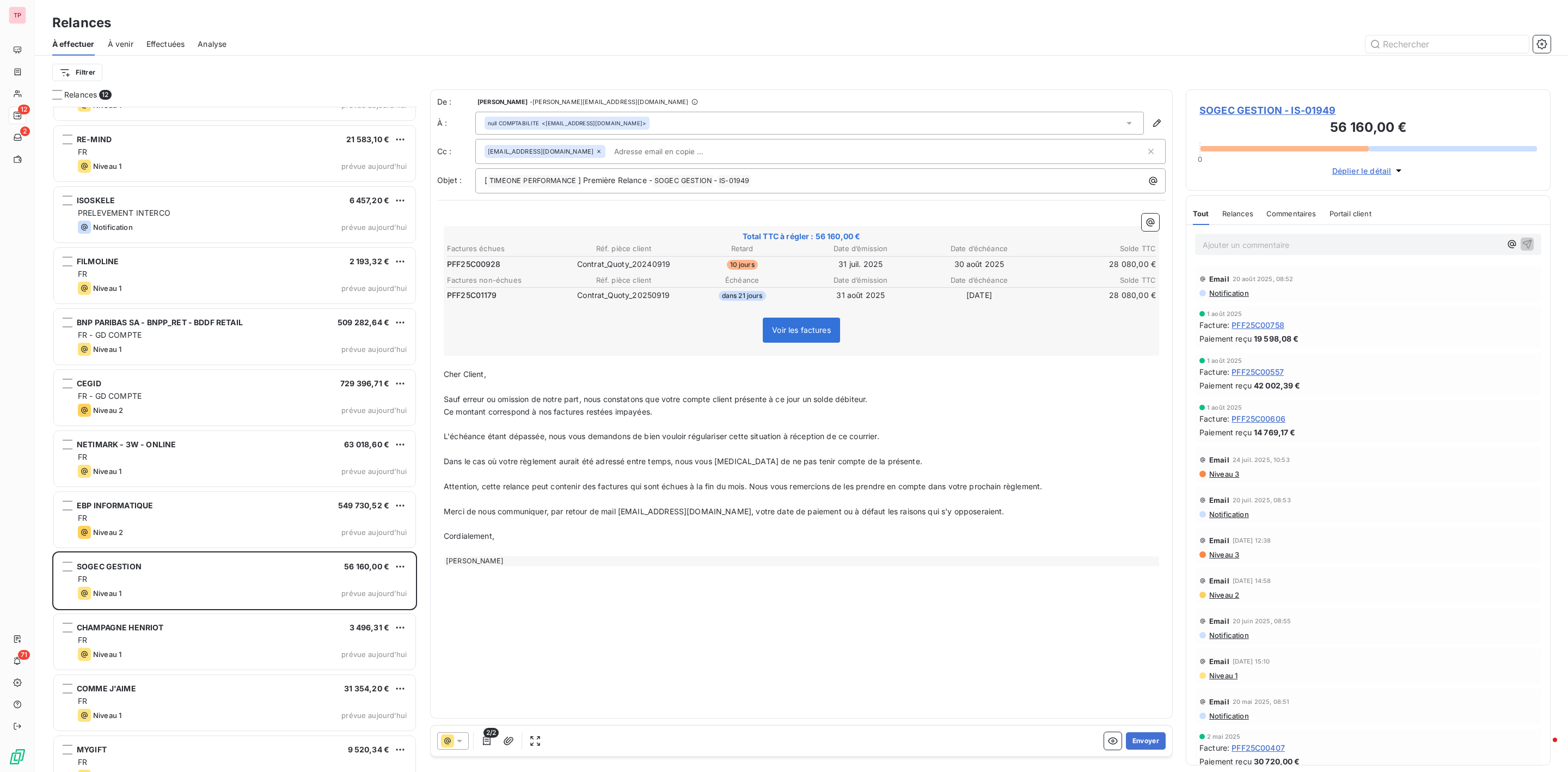
scroll to position [67, 0]
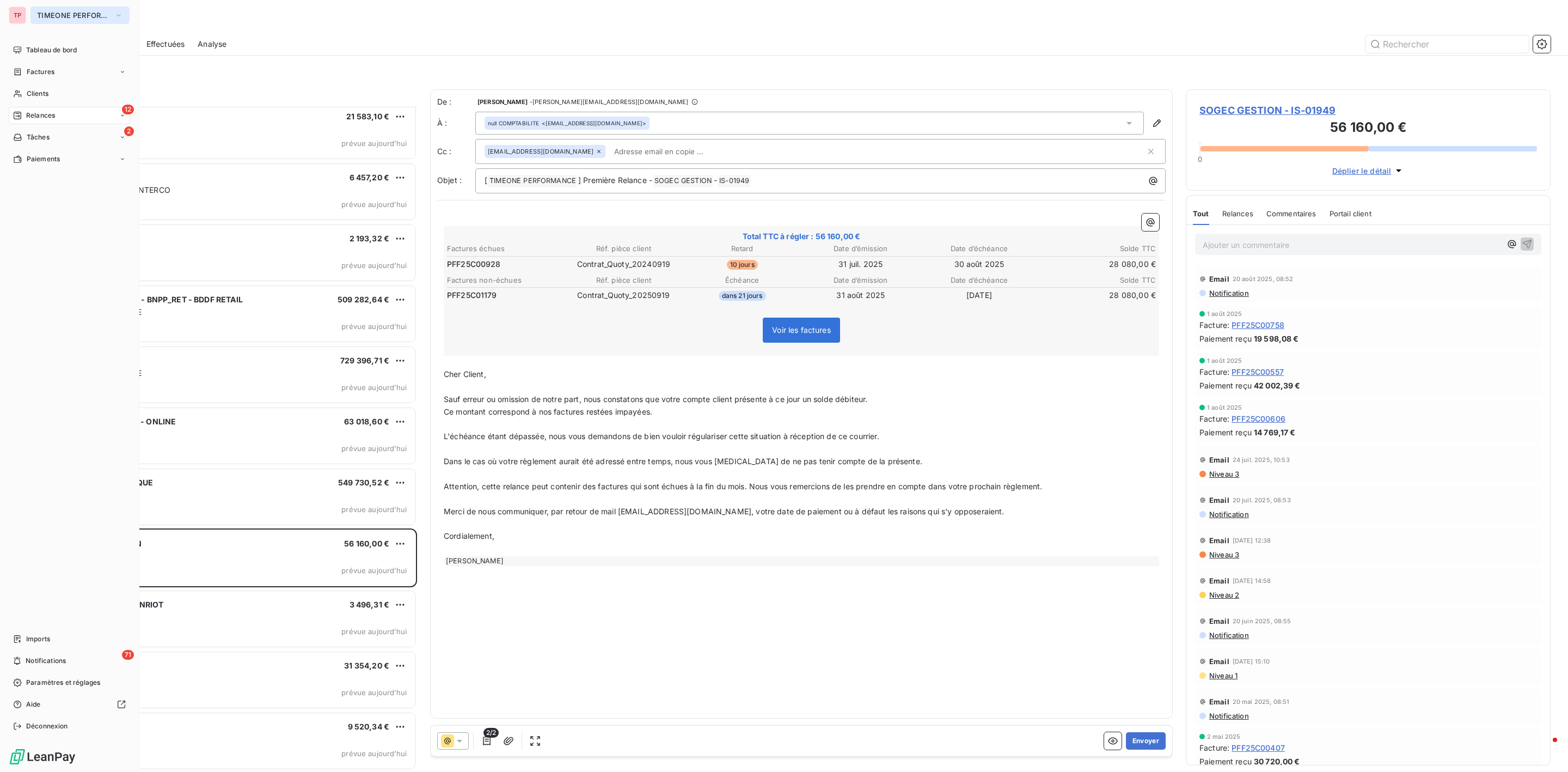
click at [72, 16] on span "TIMEONE PERFORMANCE" at bounding box center [73, 15] width 73 height 9
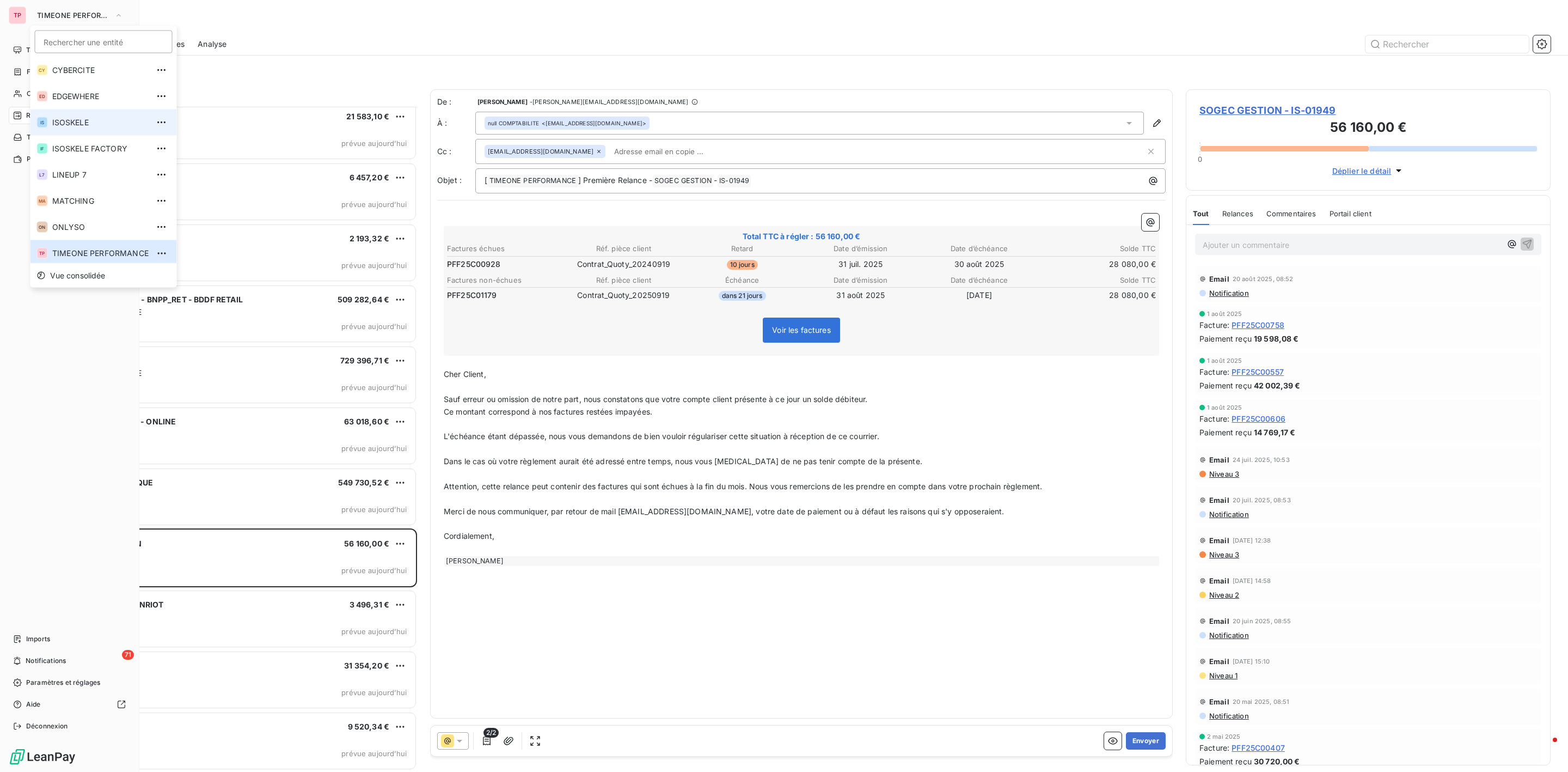
scroll to position [0, 0]
click at [70, 115] on li "IS ISOSKELE" at bounding box center [103, 123] width 146 height 26
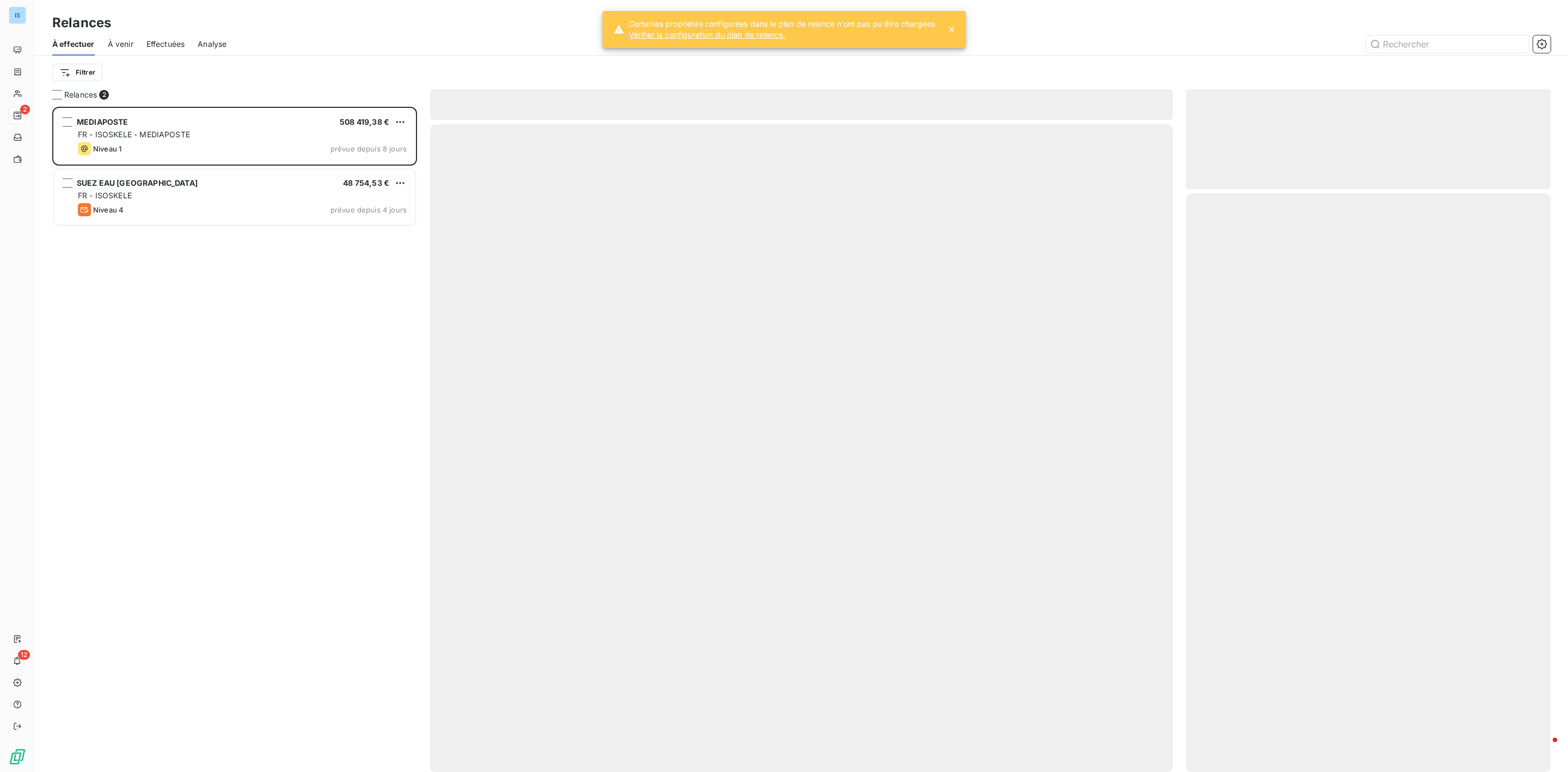
scroll to position [653, 352]
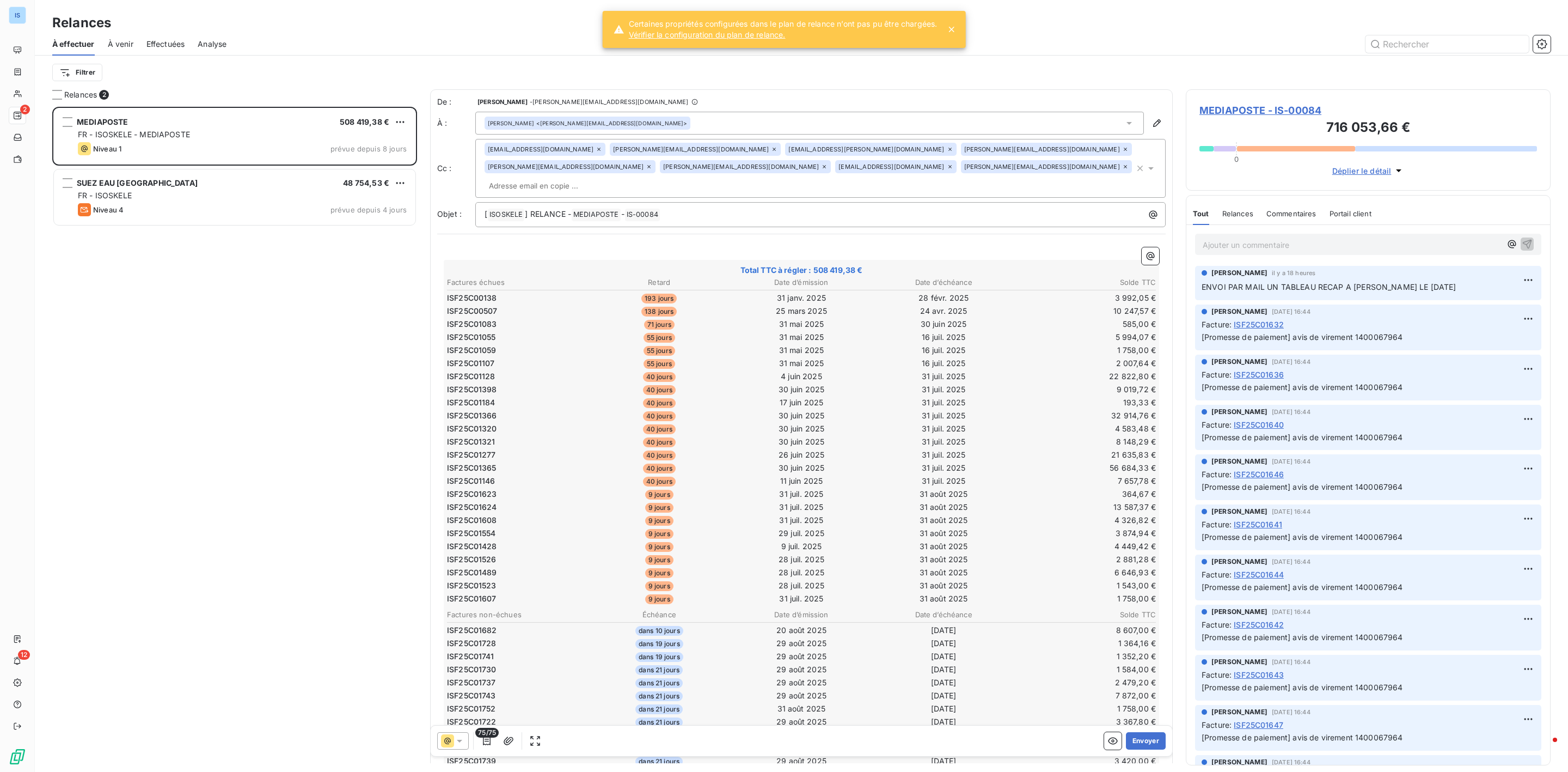
click at [718, 38] on link "Vérifier la configuration du plan de relance." at bounding box center [783, 35] width 309 height 11
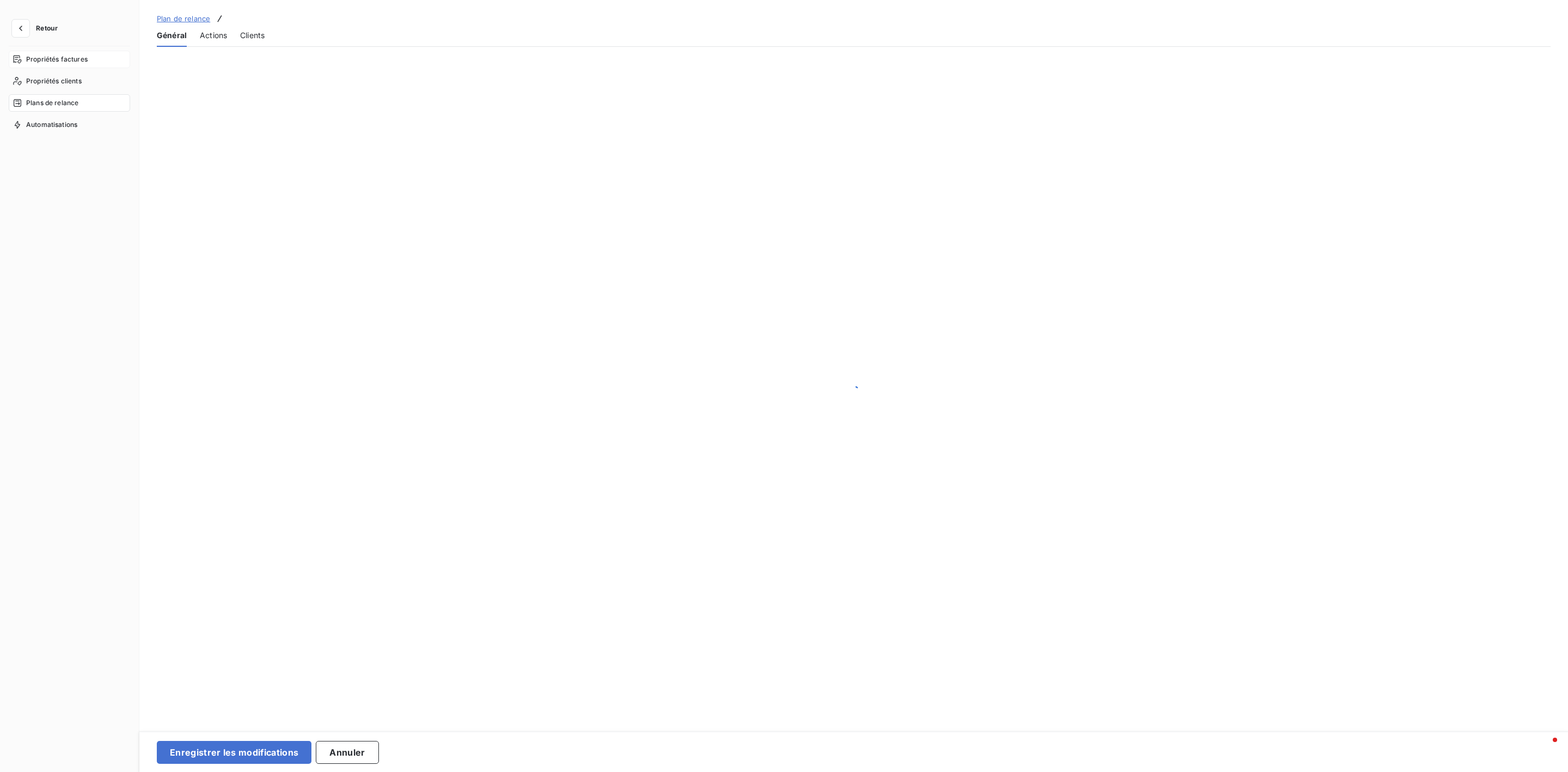
click at [59, 59] on span "Propriétés factures" at bounding box center [57, 59] width 62 height 10
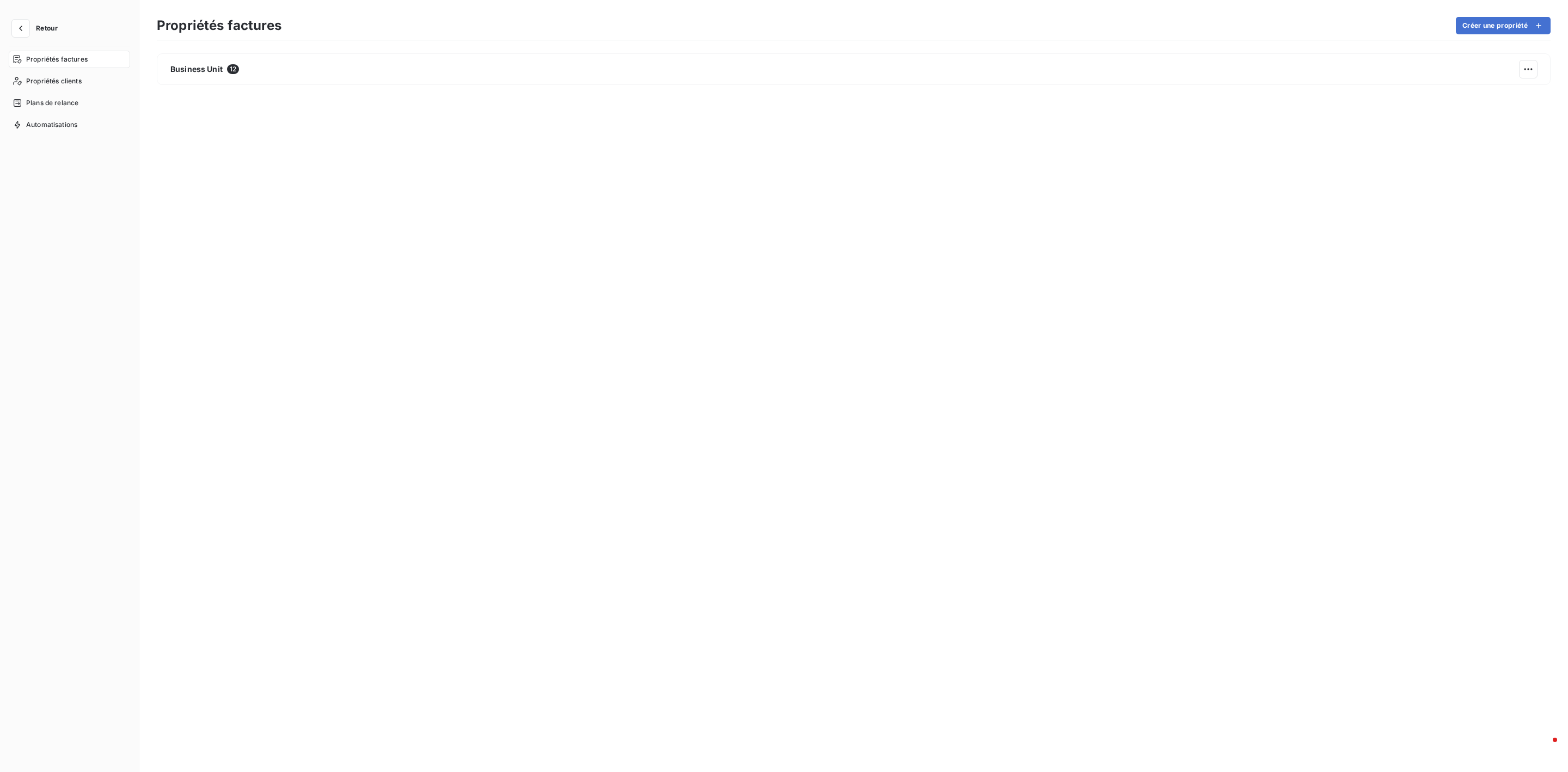
click at [42, 28] on span "Retour" at bounding box center [47, 28] width 21 height 7
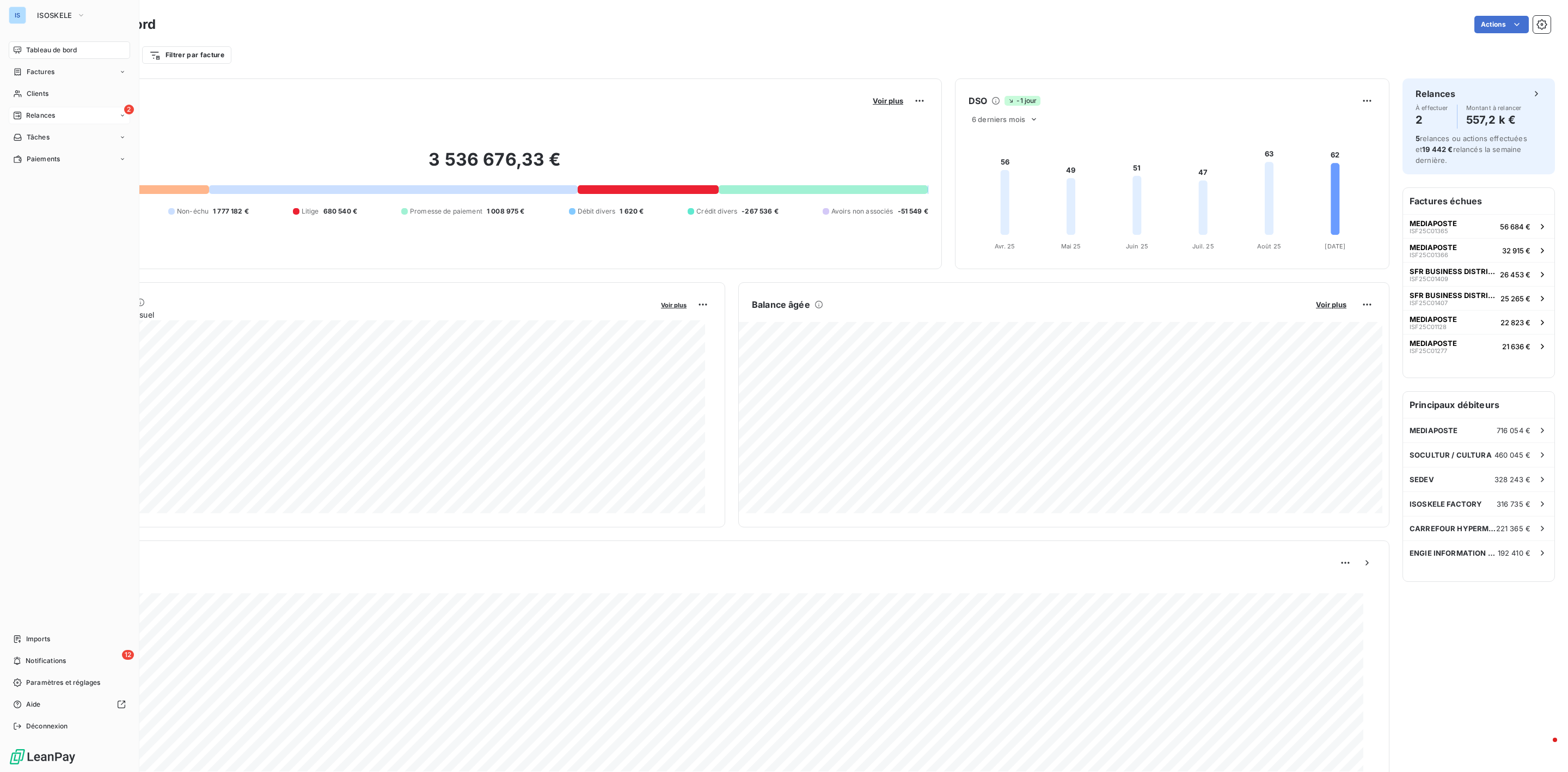
click at [45, 115] on span "Relances" at bounding box center [40, 115] width 29 height 10
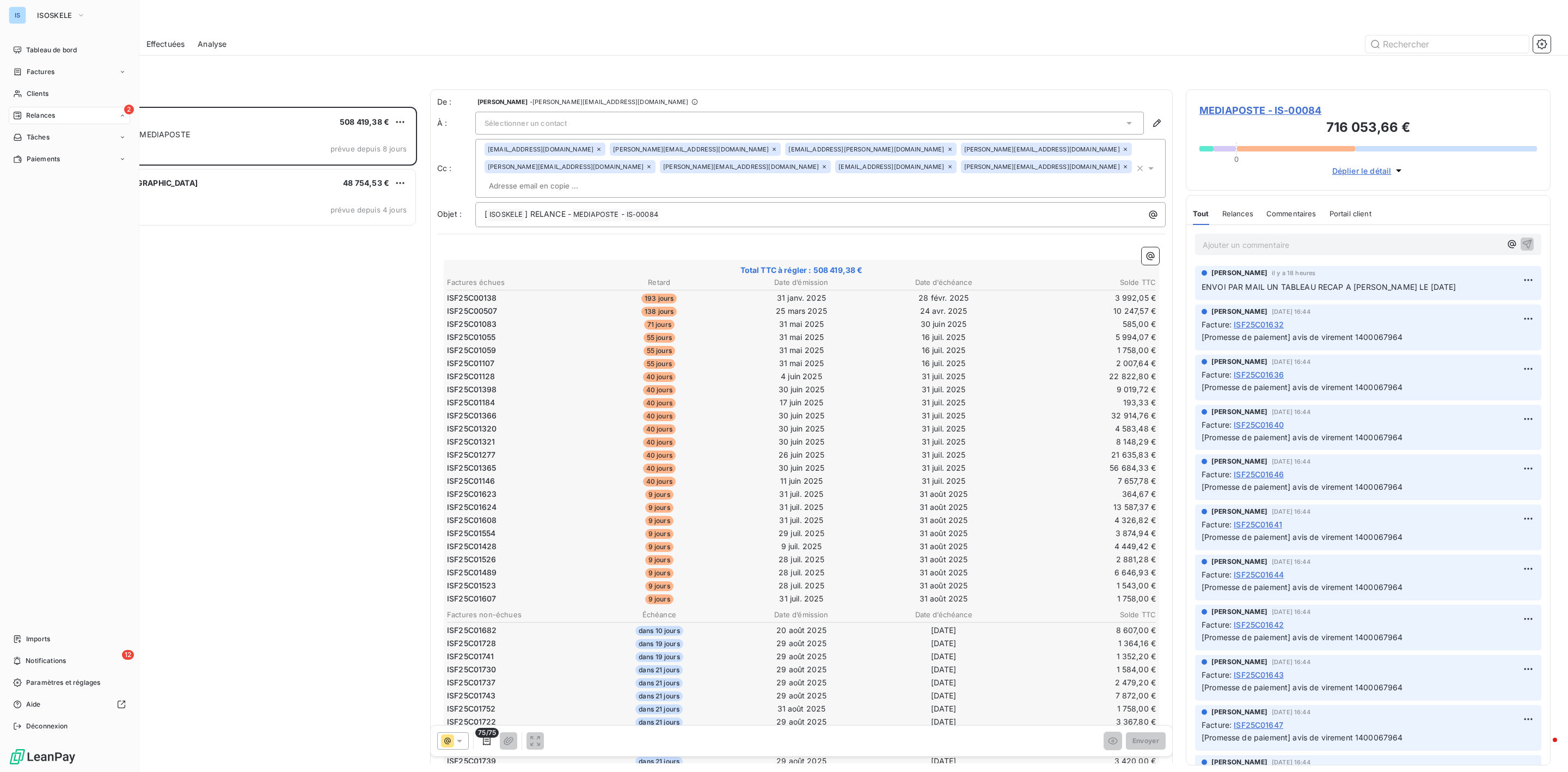
scroll to position [653, 352]
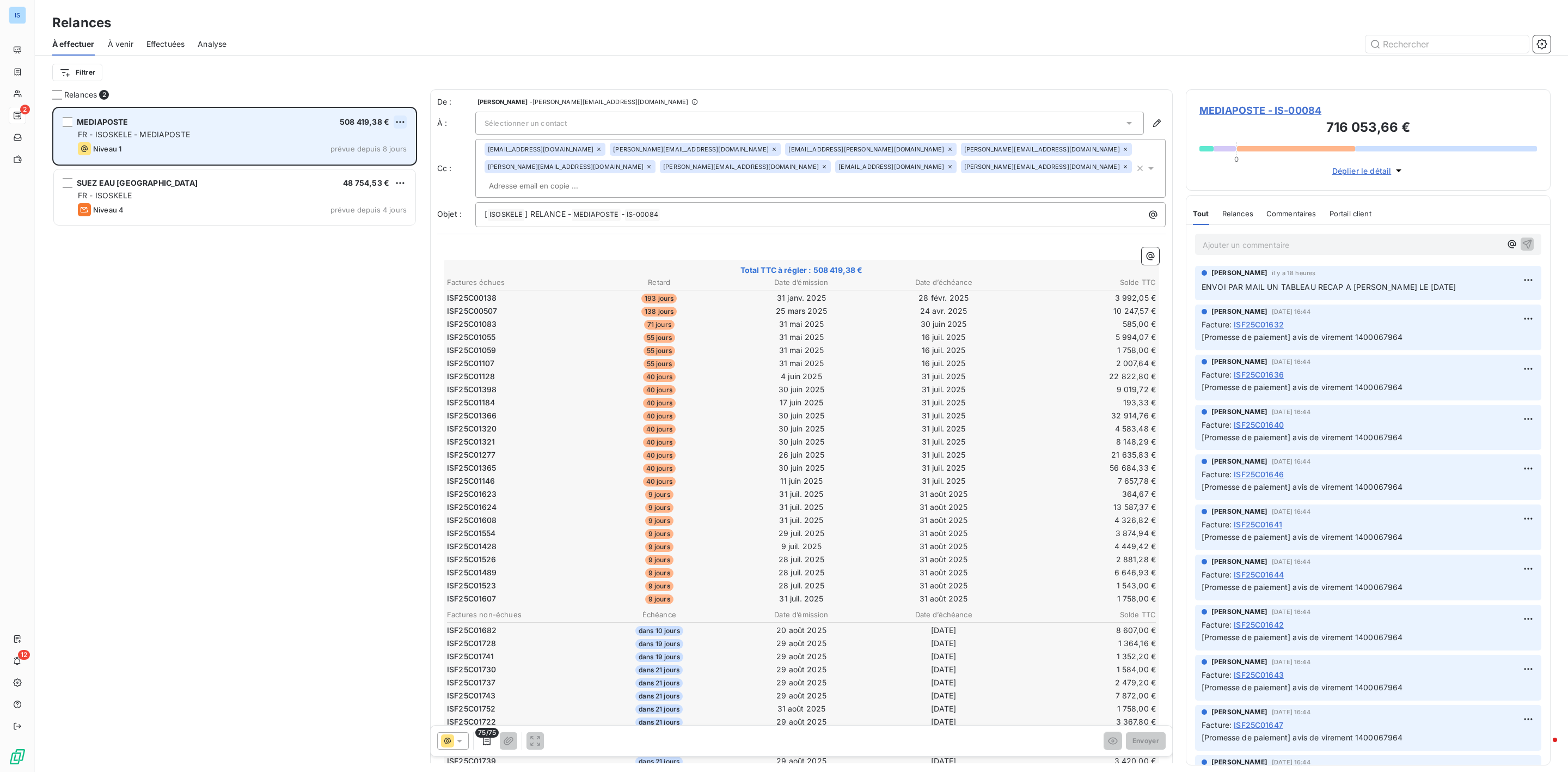
click at [401, 119] on html "IS 2 12 Relances À effectuer À venir Effectuées Analyse Filtrer Relances 2 MEDI…" at bounding box center [784, 386] width 1568 height 772
click at [329, 163] on div "Passer cette action" at bounding box center [352, 164] width 97 height 17
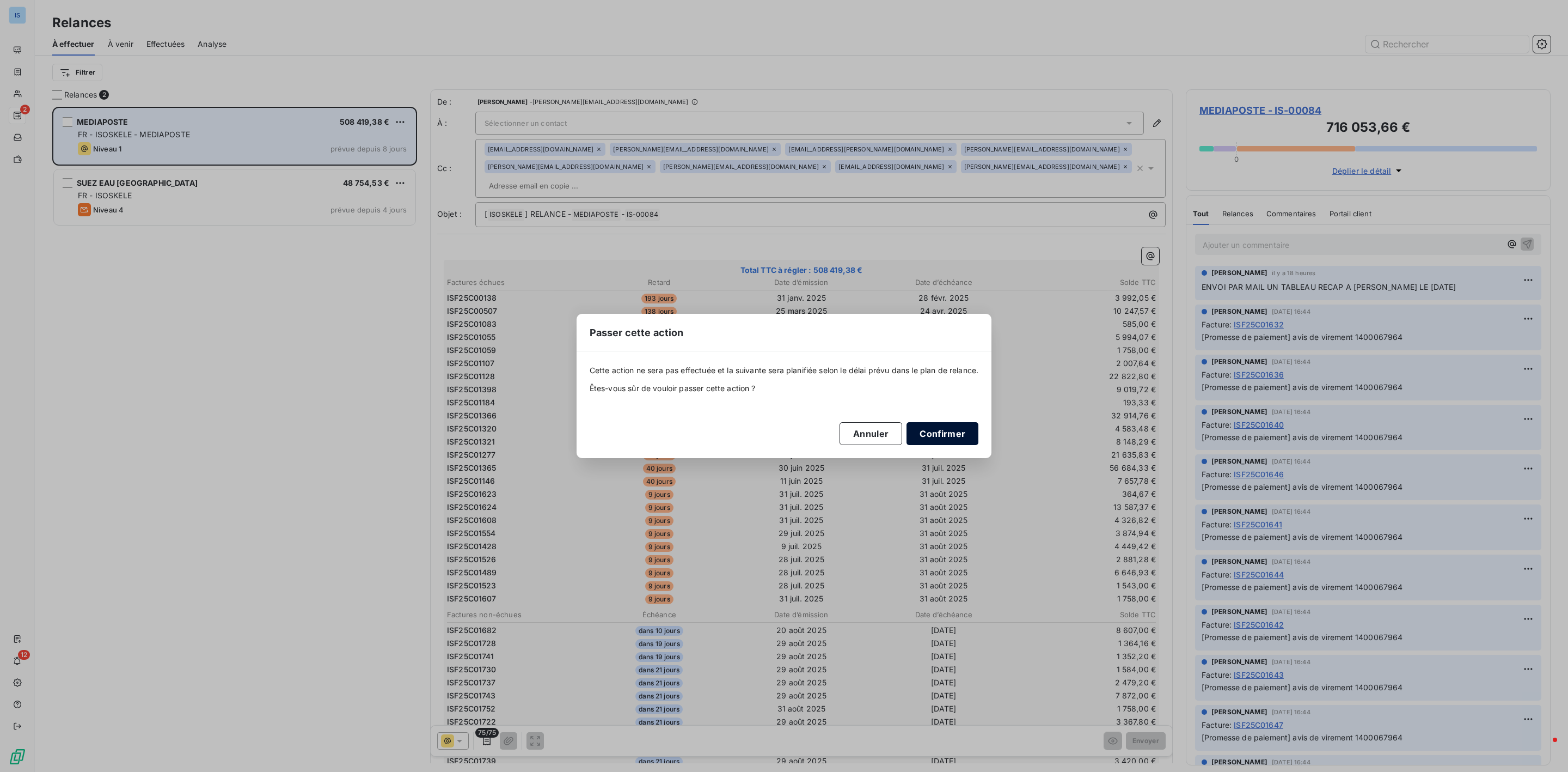
click at [948, 434] on button "Confirmer" at bounding box center [942, 434] width 72 height 23
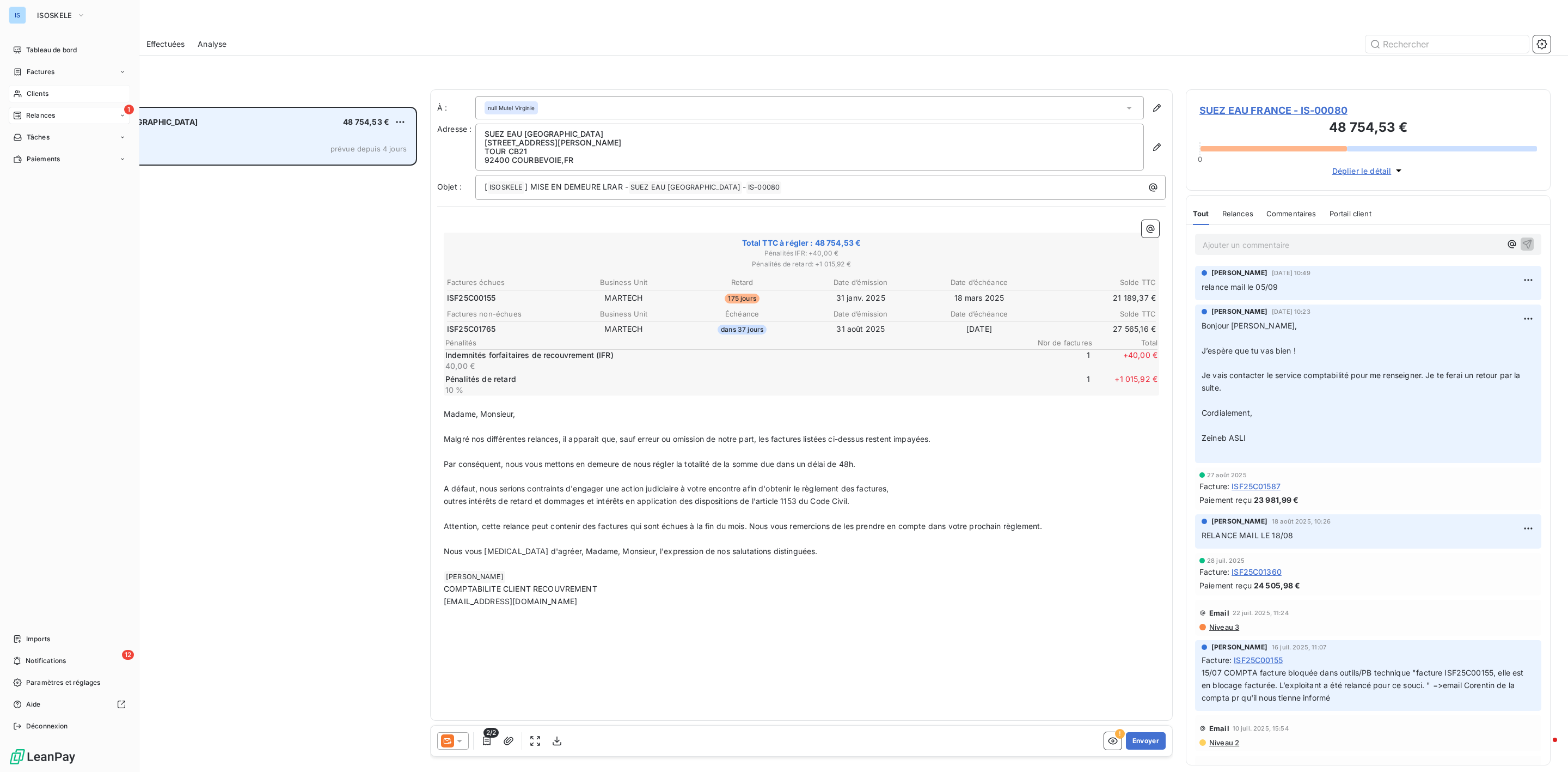
click at [40, 95] on span "Clients" at bounding box center [38, 93] width 21 height 10
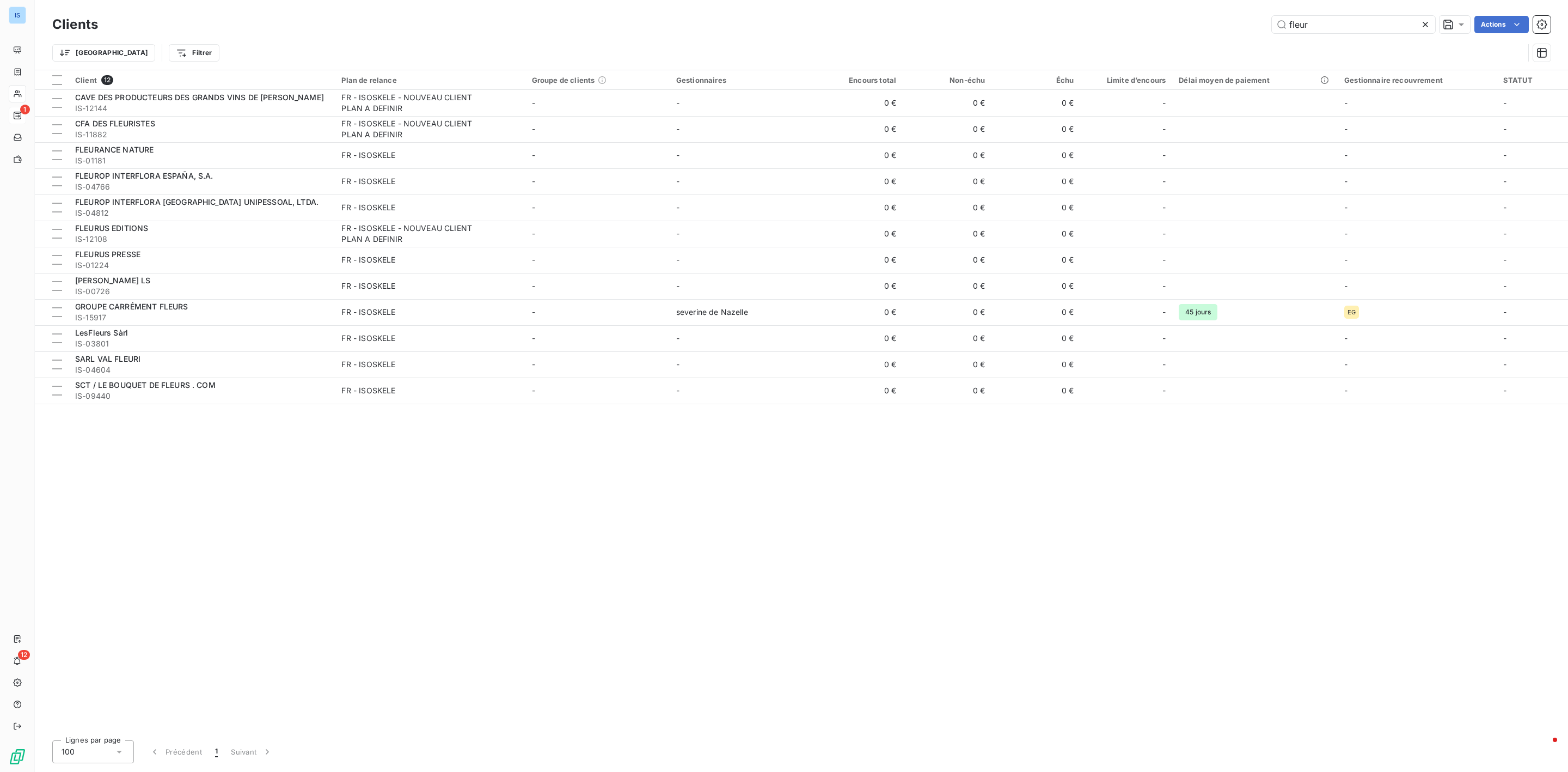
drag, startPoint x: 1399, startPoint y: 31, endPoint x: 1067, endPoint y: 1, distance: 333.4
click at [1059, 3] on div "Clients fleur Actions Trier Filtrer" at bounding box center [801, 35] width 1533 height 70
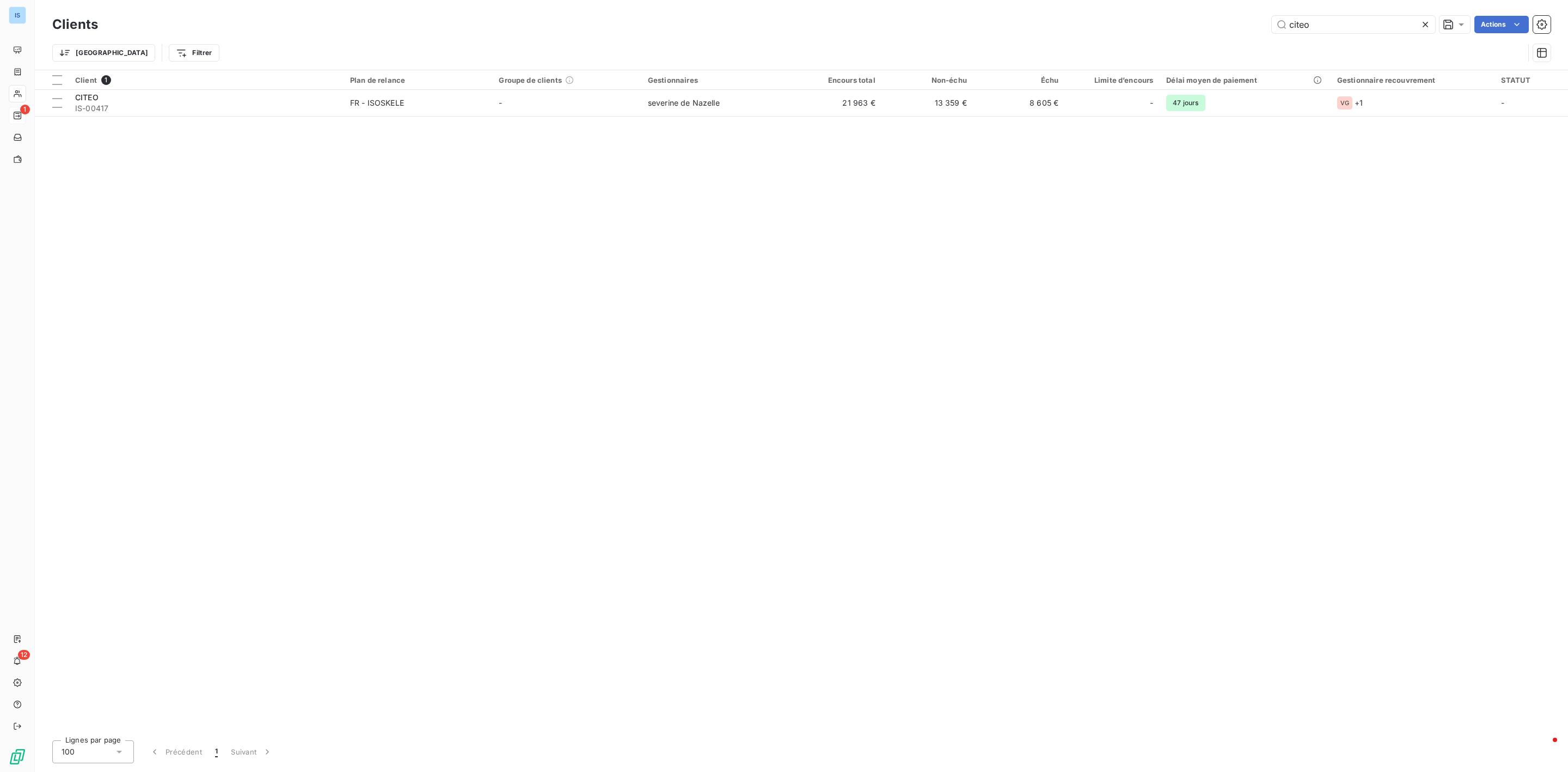
type input "citeo"
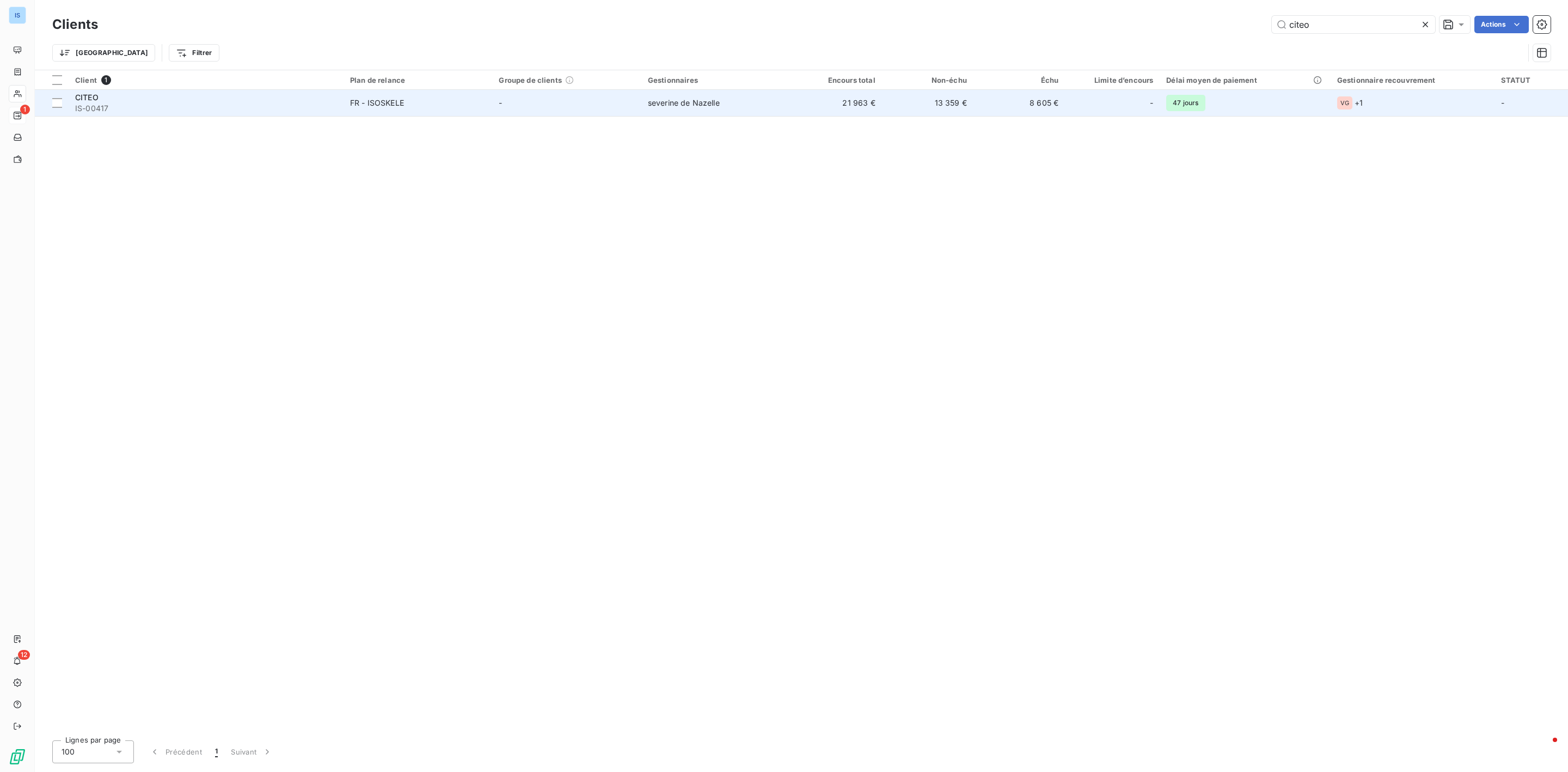
click at [98, 107] on span "IS-00417" at bounding box center [206, 108] width 262 height 11
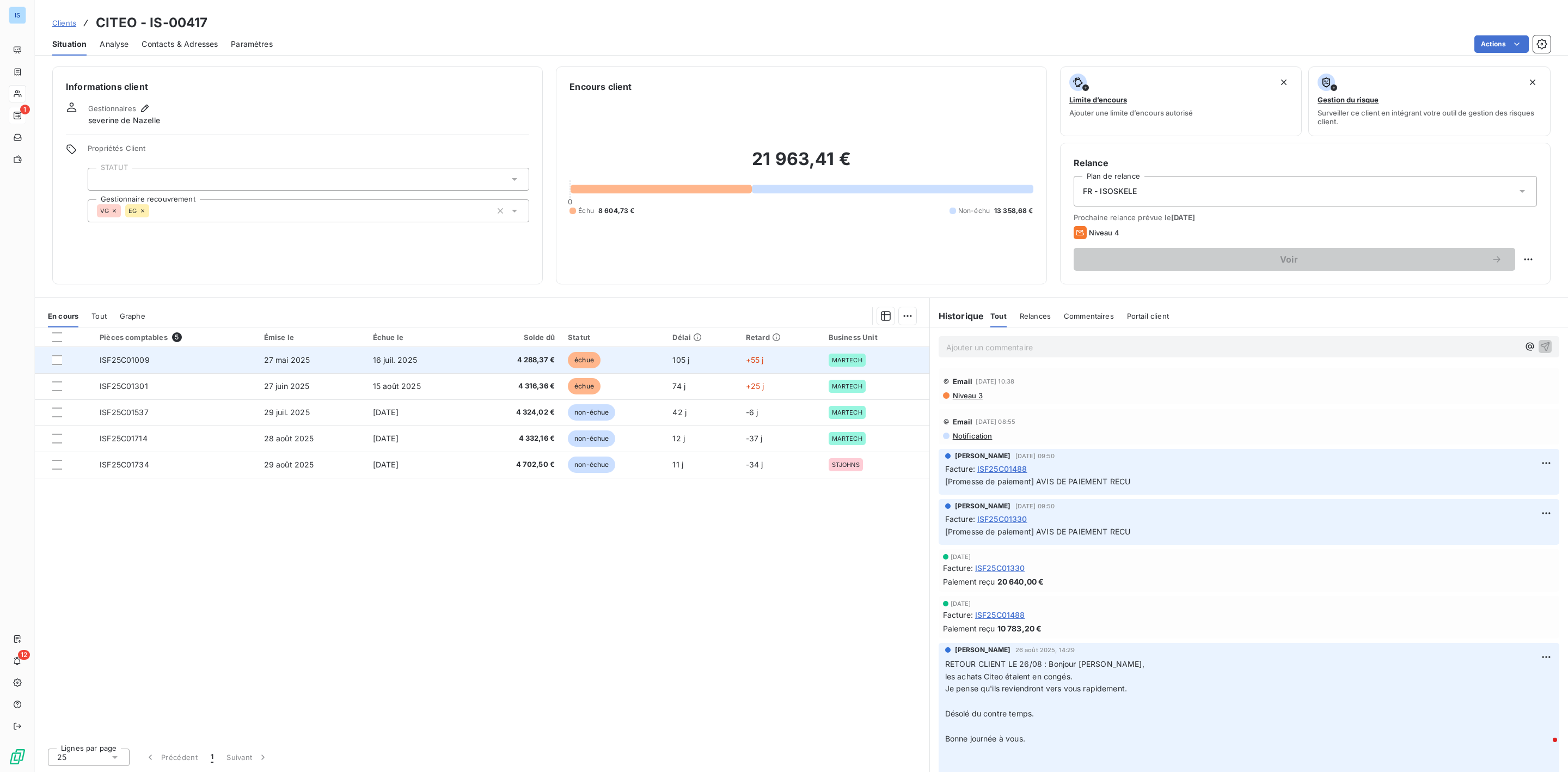
click at [301, 362] on span "27 mai 2025" at bounding box center [287, 360] width 46 height 9
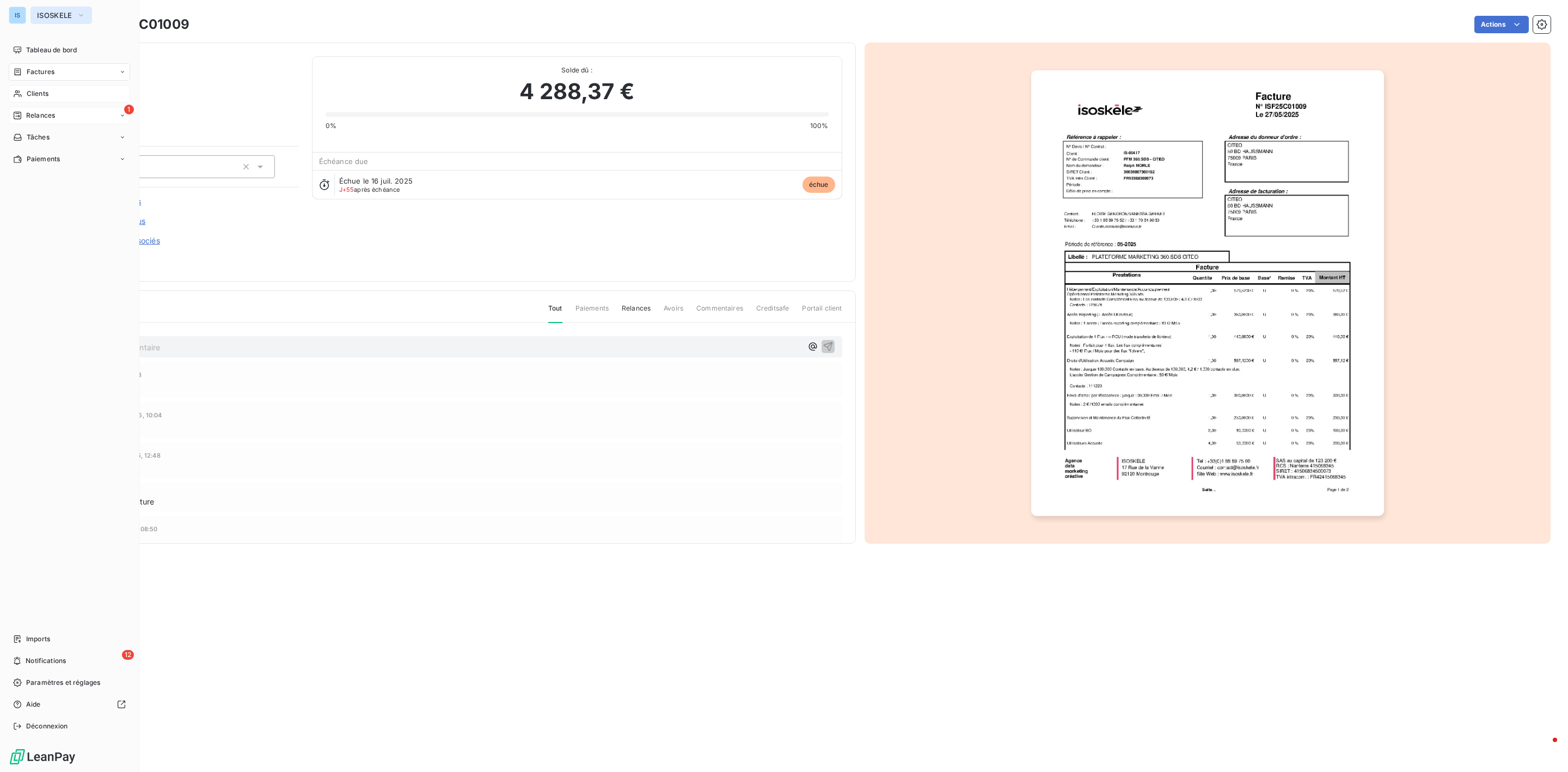
click at [51, 12] on span "ISOSKELE" at bounding box center [54, 15] width 36 height 9
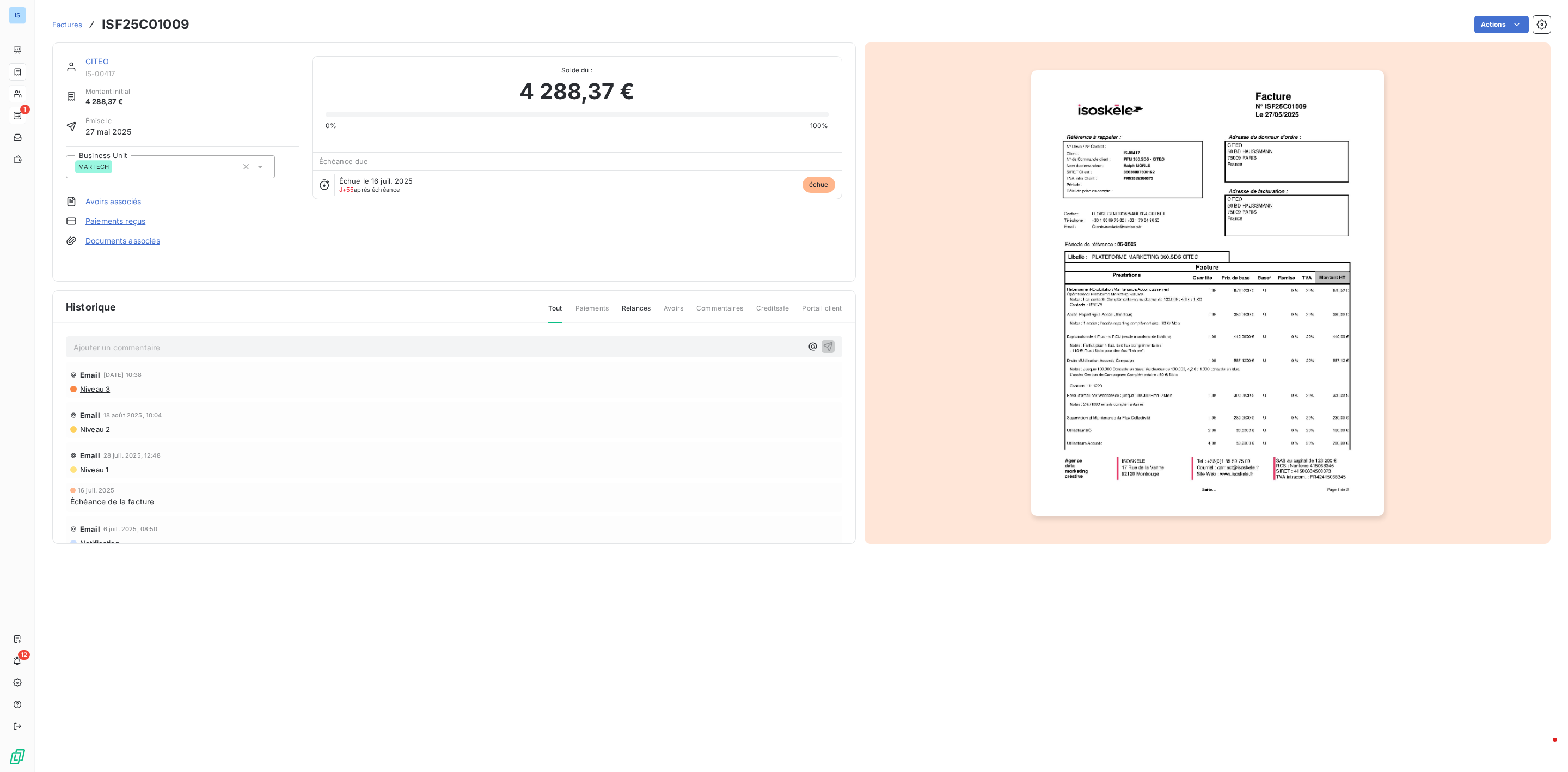
click at [332, 15] on div "Factures ISF25C01009 Actions" at bounding box center [801, 24] width 1499 height 23
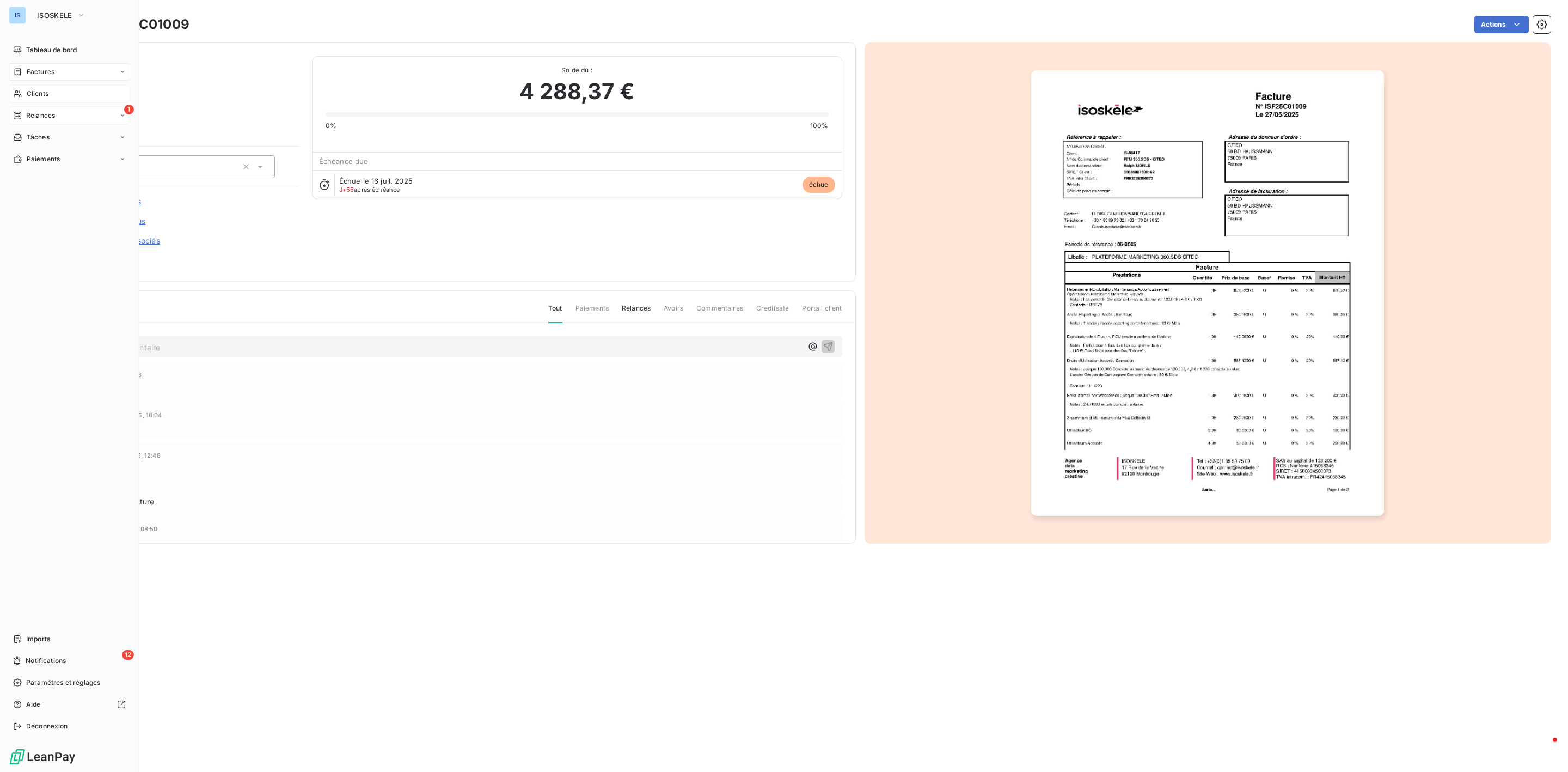
click at [36, 97] on span "Clients" at bounding box center [38, 93] width 21 height 10
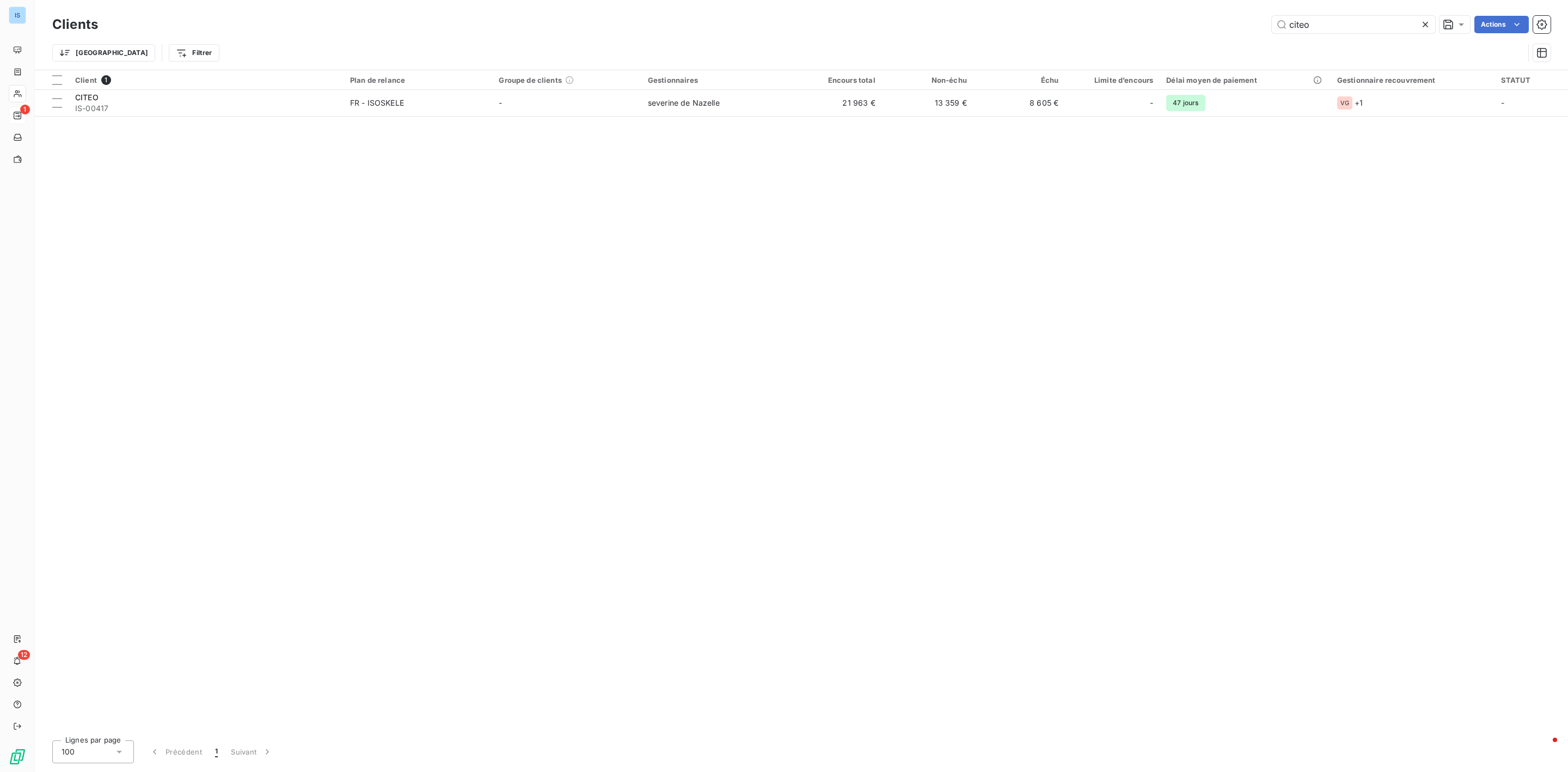
drag, startPoint x: 1325, startPoint y: 23, endPoint x: 1263, endPoint y: 18, distance: 62.2
click at [1263, 18] on div "citeo Actions" at bounding box center [830, 25] width 1440 height 17
type input "rothelec"
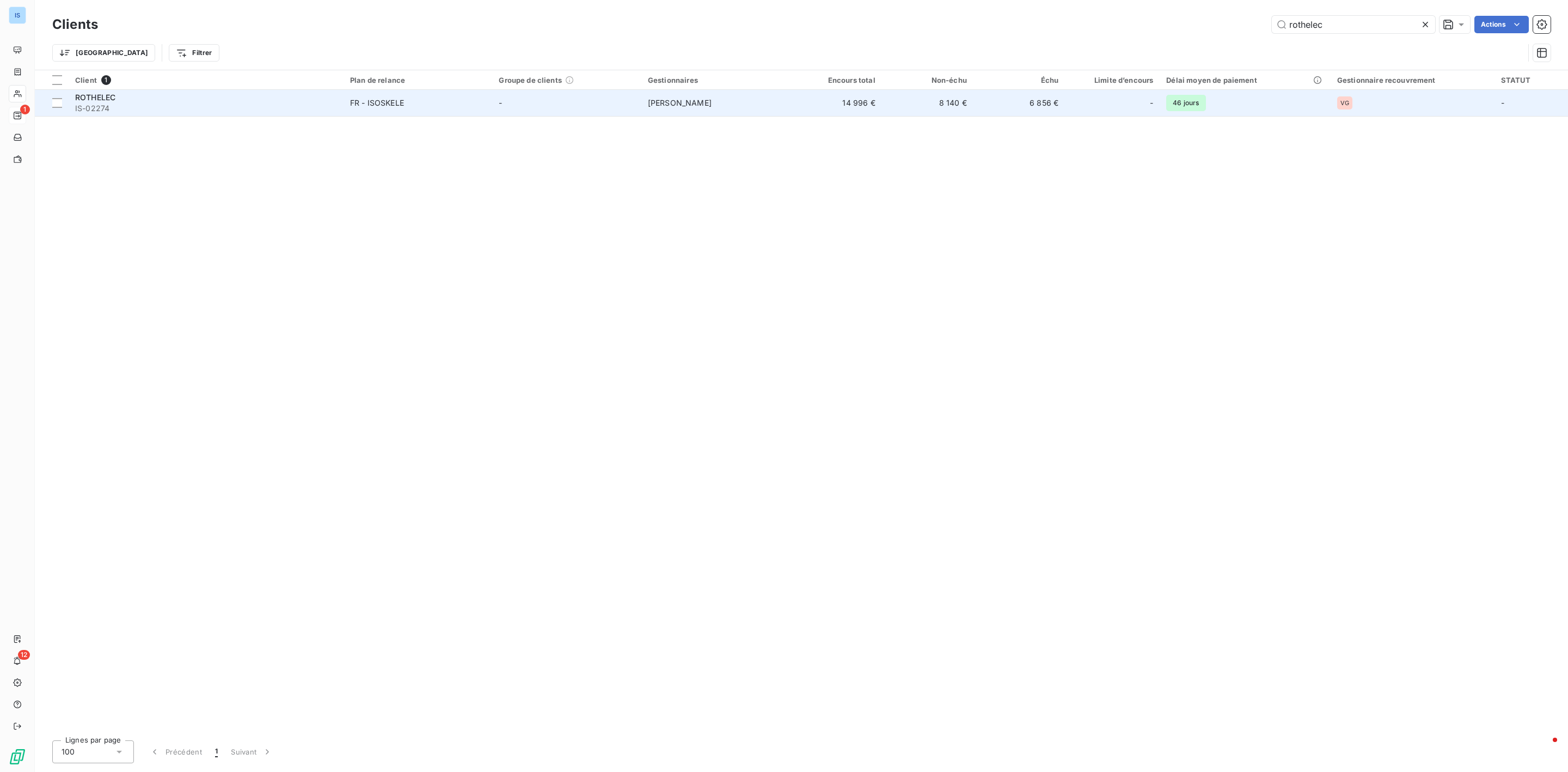
click at [89, 100] on span "ROTHELEC" at bounding box center [95, 97] width 40 height 9
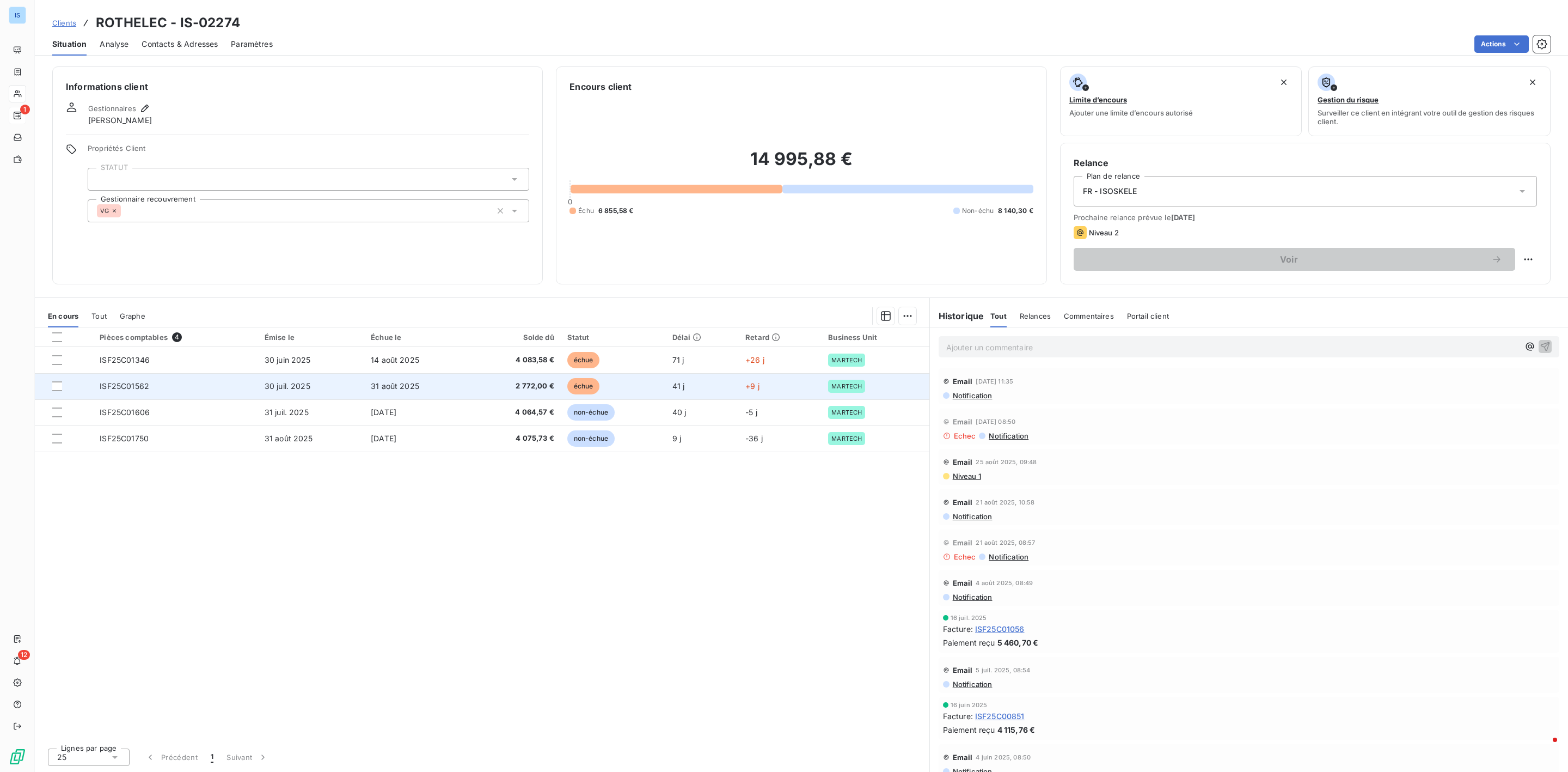
click at [246, 381] on td "ISF25C01562" at bounding box center [175, 386] width 164 height 26
